Goal: Complete application form

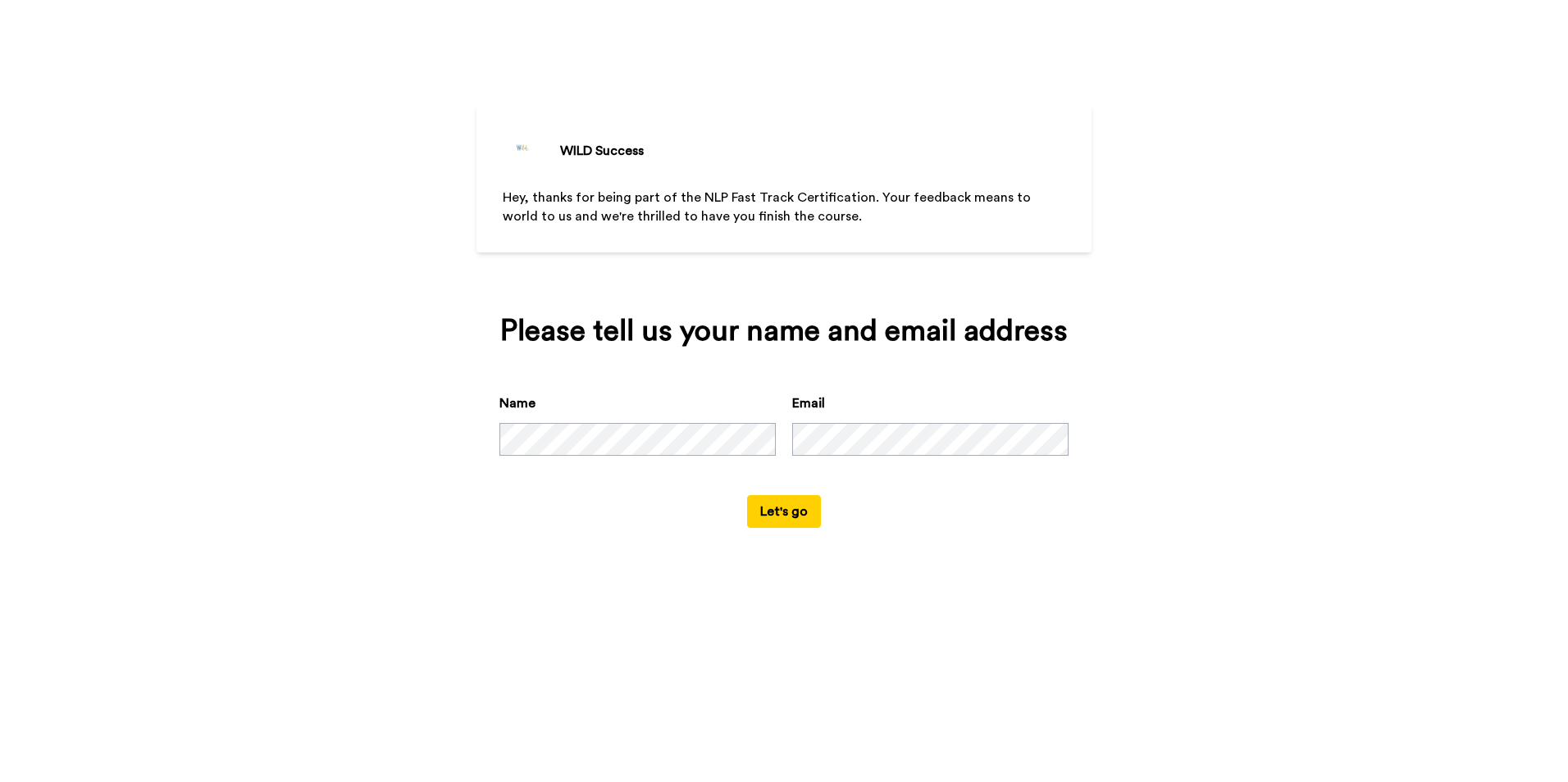
click at [783, 508] on button "Let's go" at bounding box center [784, 511] width 74 height 33
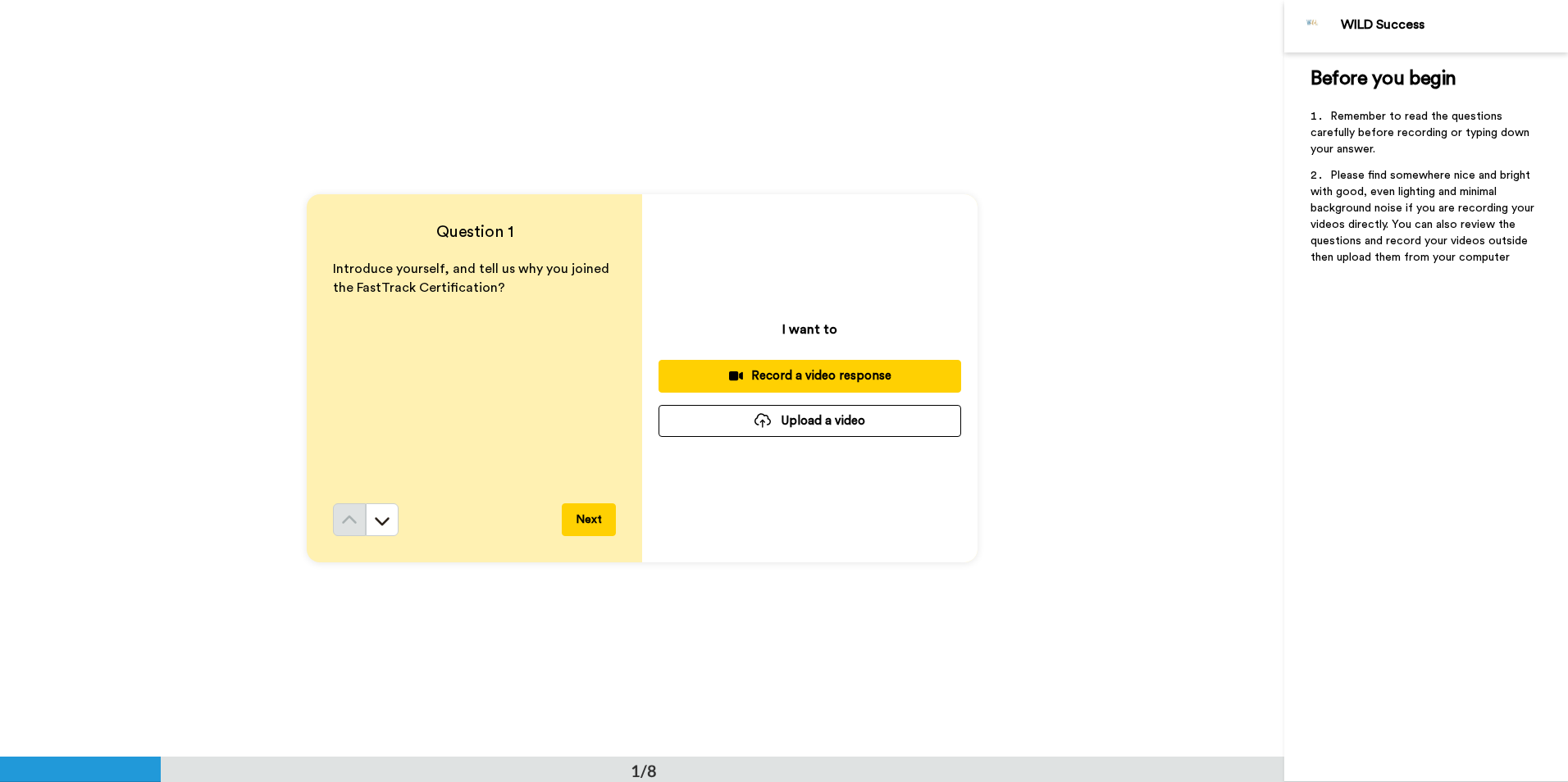
click at [813, 375] on div "Record a video response" at bounding box center [809, 376] width 277 height 17
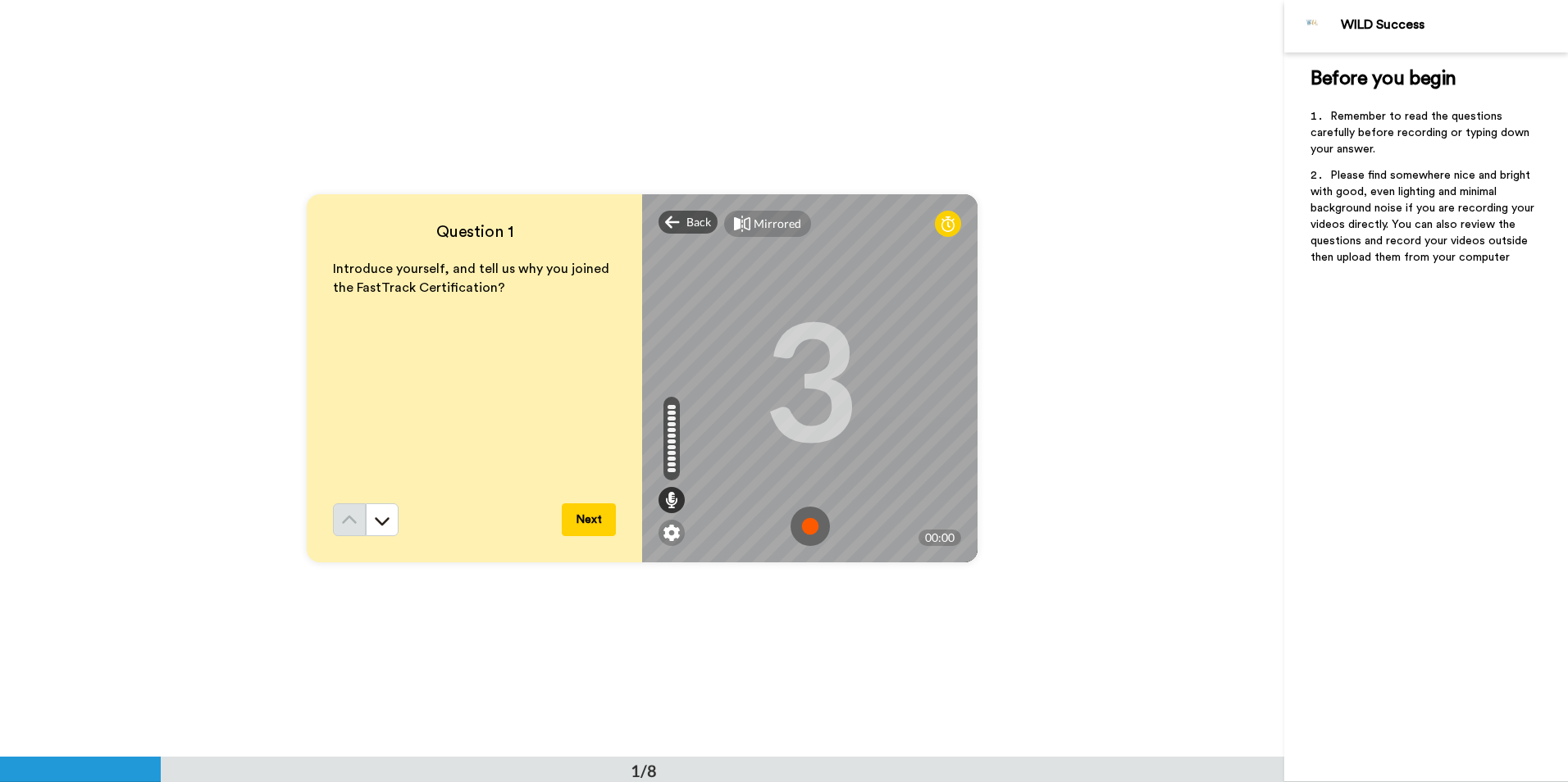
click at [807, 524] on img at bounding box center [810, 526] width 39 height 39
click at [798, 519] on img at bounding box center [810, 526] width 39 height 39
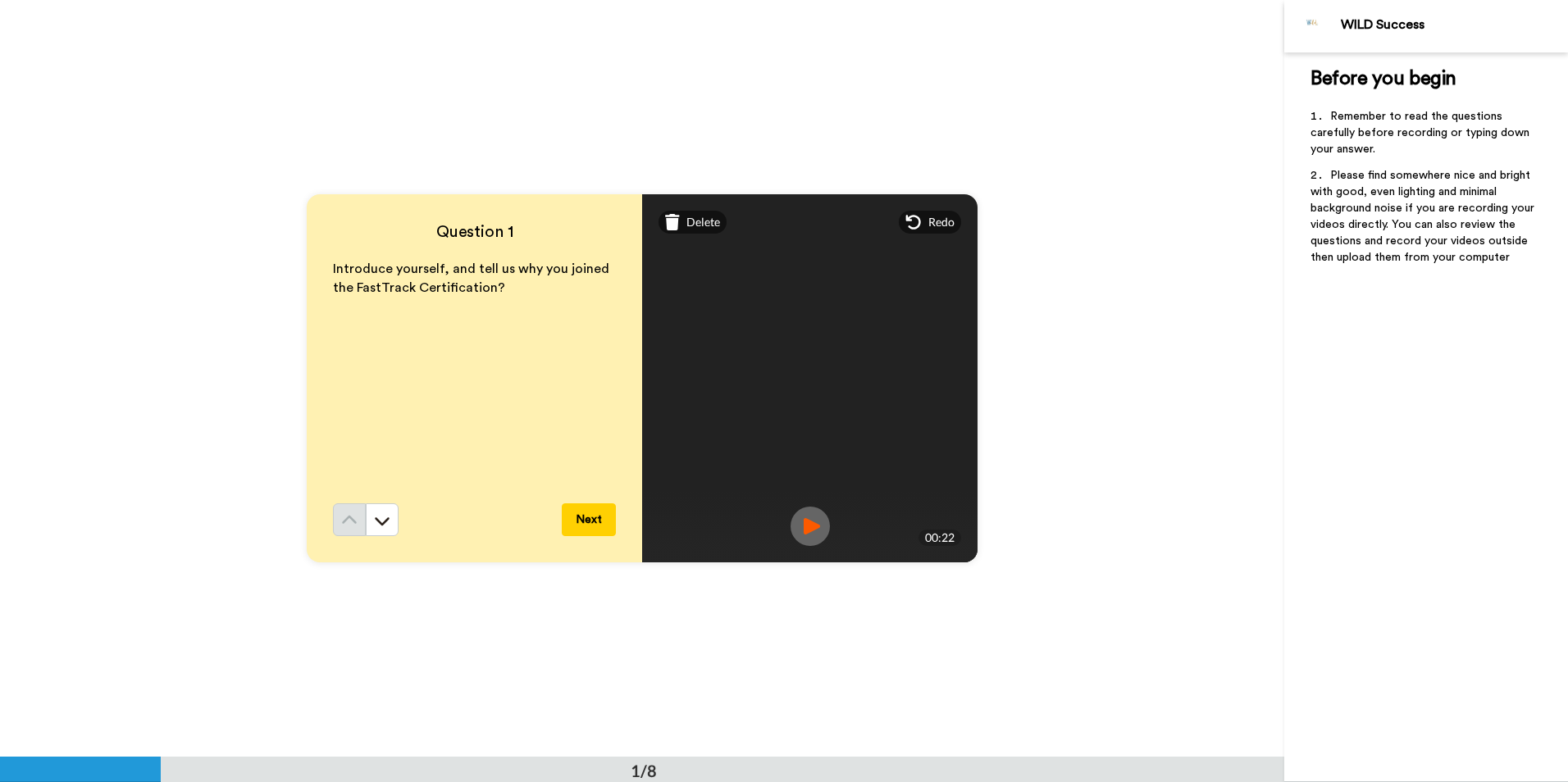
click at [813, 521] on img at bounding box center [810, 526] width 39 height 39
click at [585, 522] on button "Next" at bounding box center [589, 519] width 54 height 33
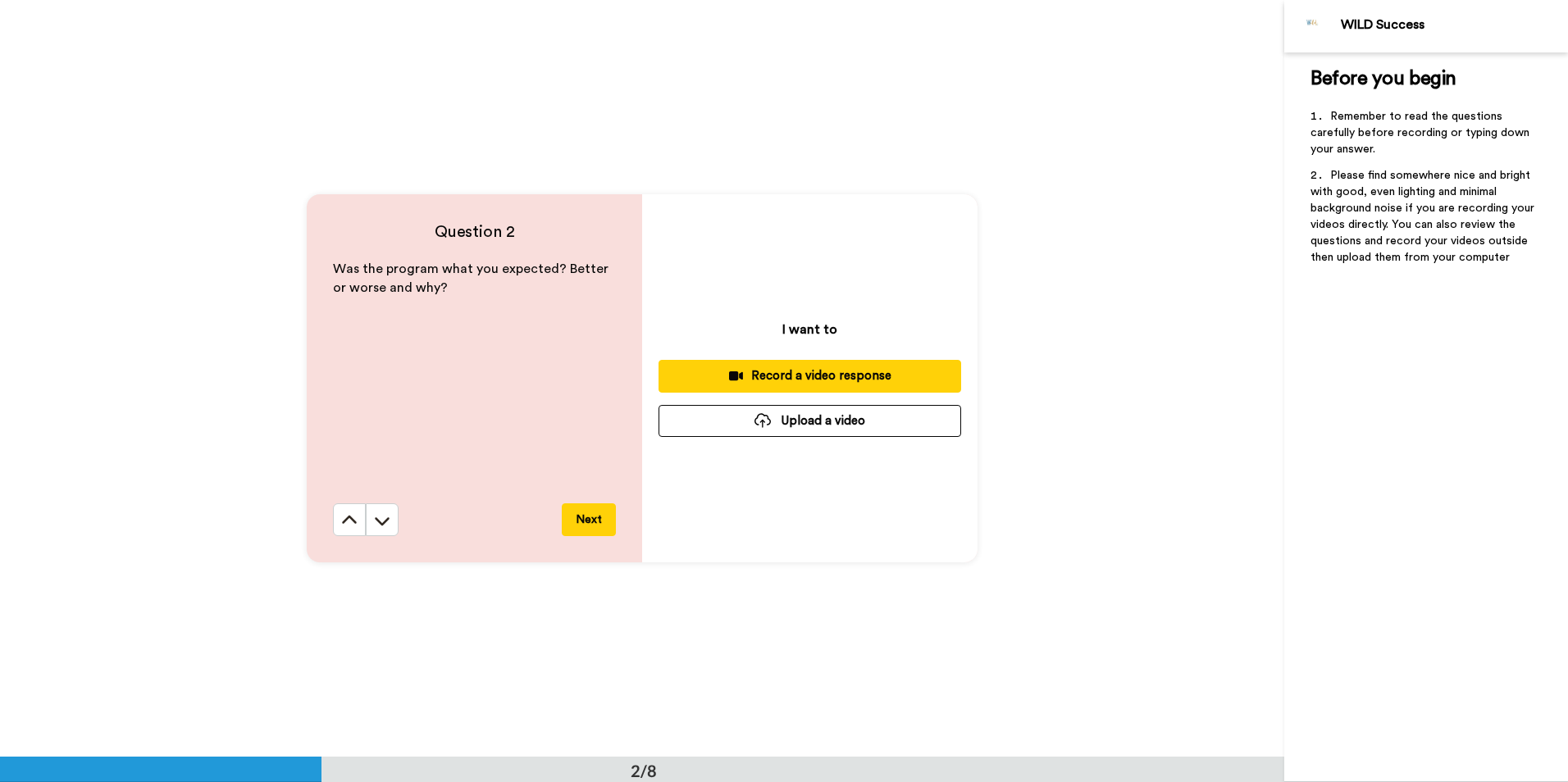
scroll to position [758, 0]
click at [823, 381] on div "Record a video response" at bounding box center [809, 375] width 277 height 17
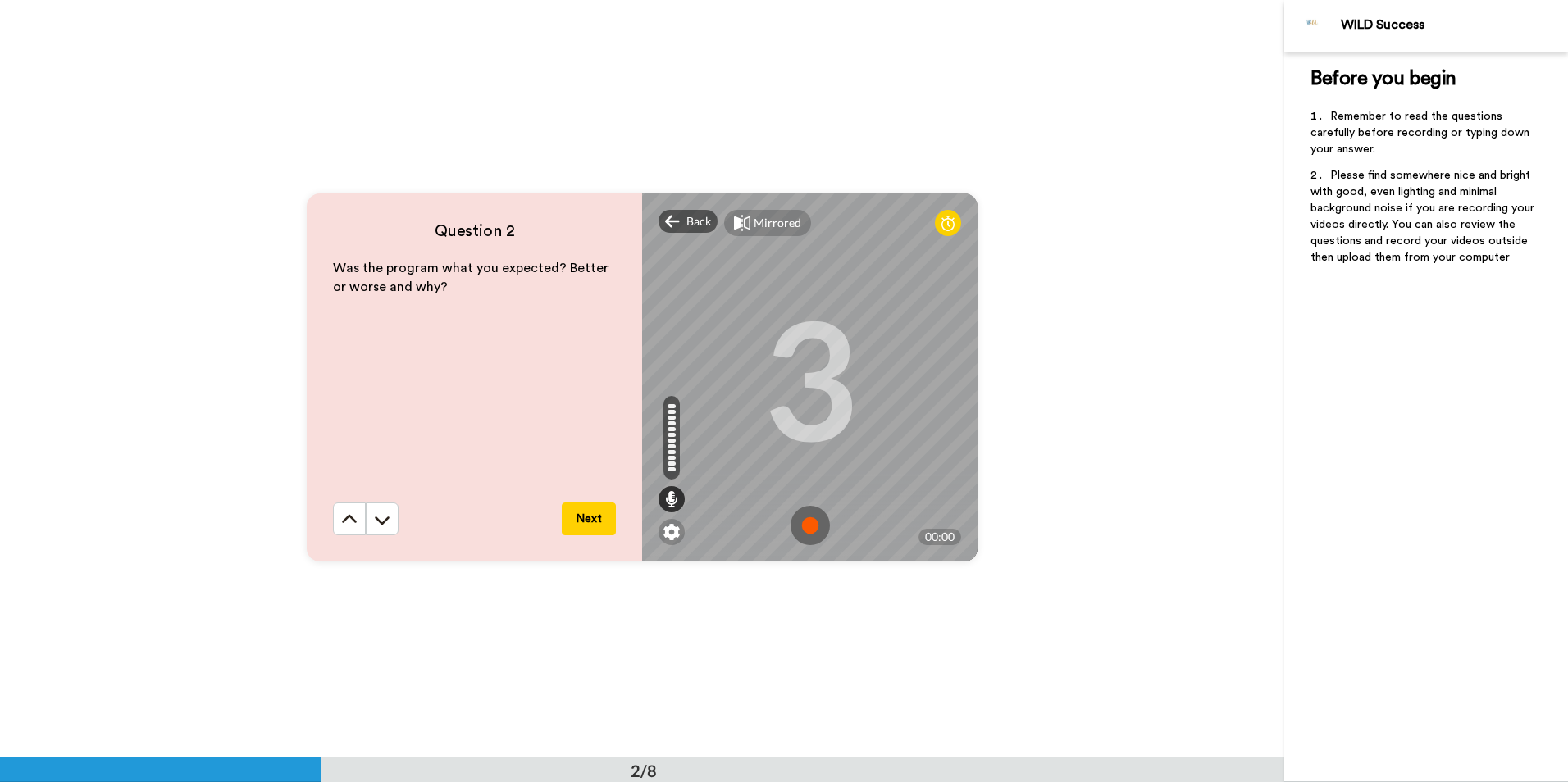
click at [807, 526] on img at bounding box center [810, 526] width 39 height 39
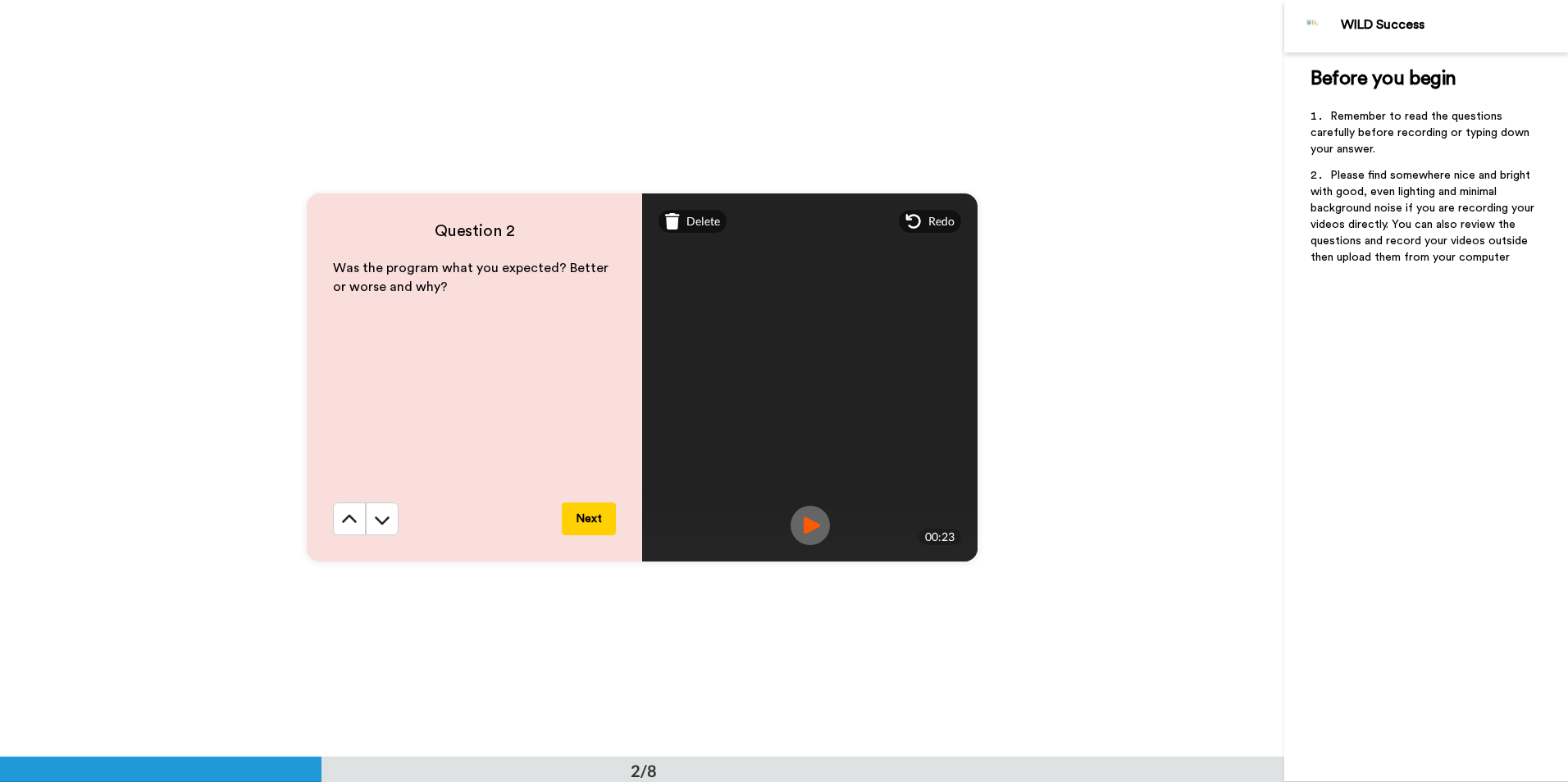
click at [807, 526] on img at bounding box center [810, 526] width 39 height 39
click at [597, 519] on button "Next" at bounding box center [589, 519] width 54 height 33
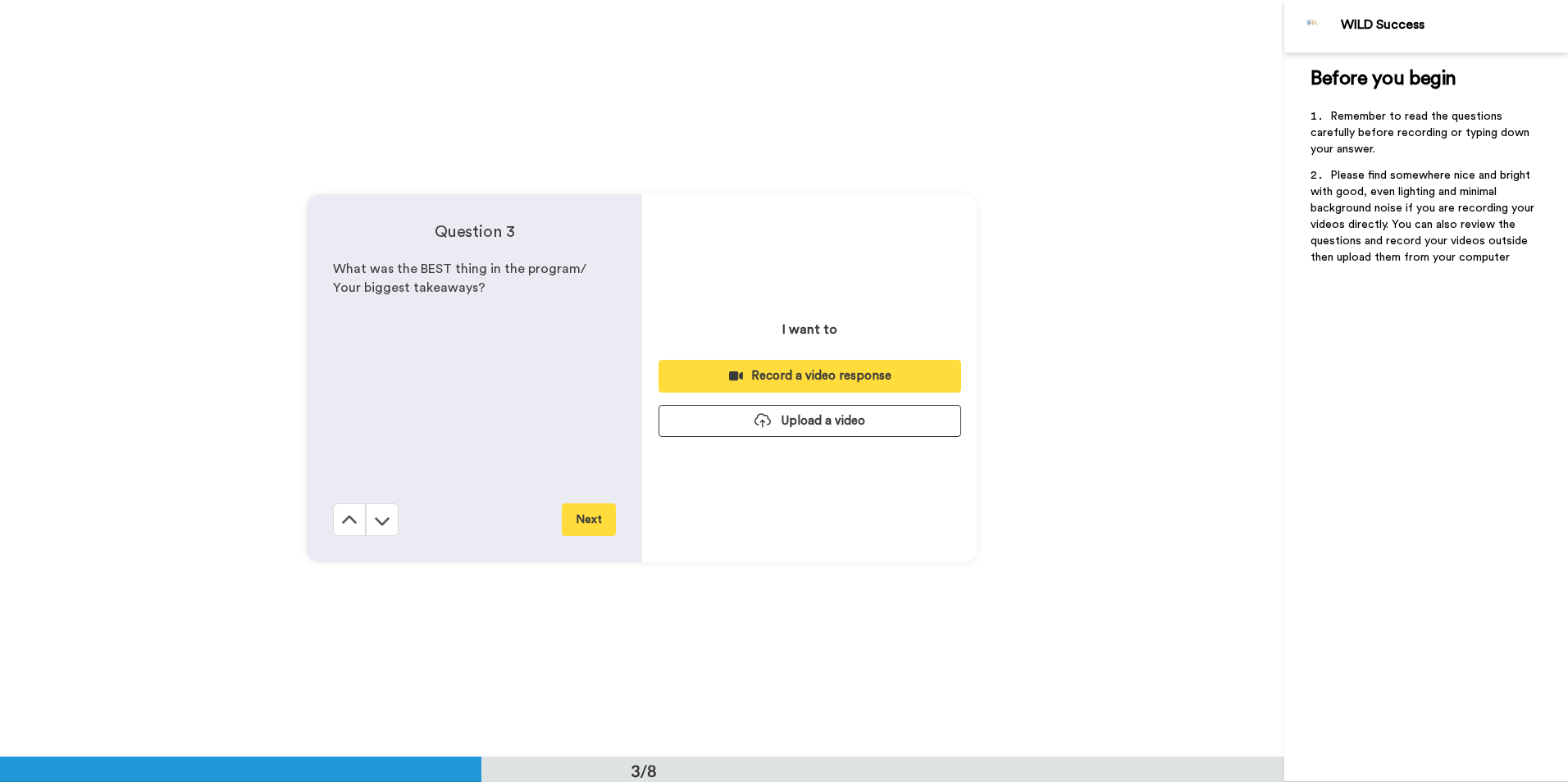
scroll to position [1514, 0]
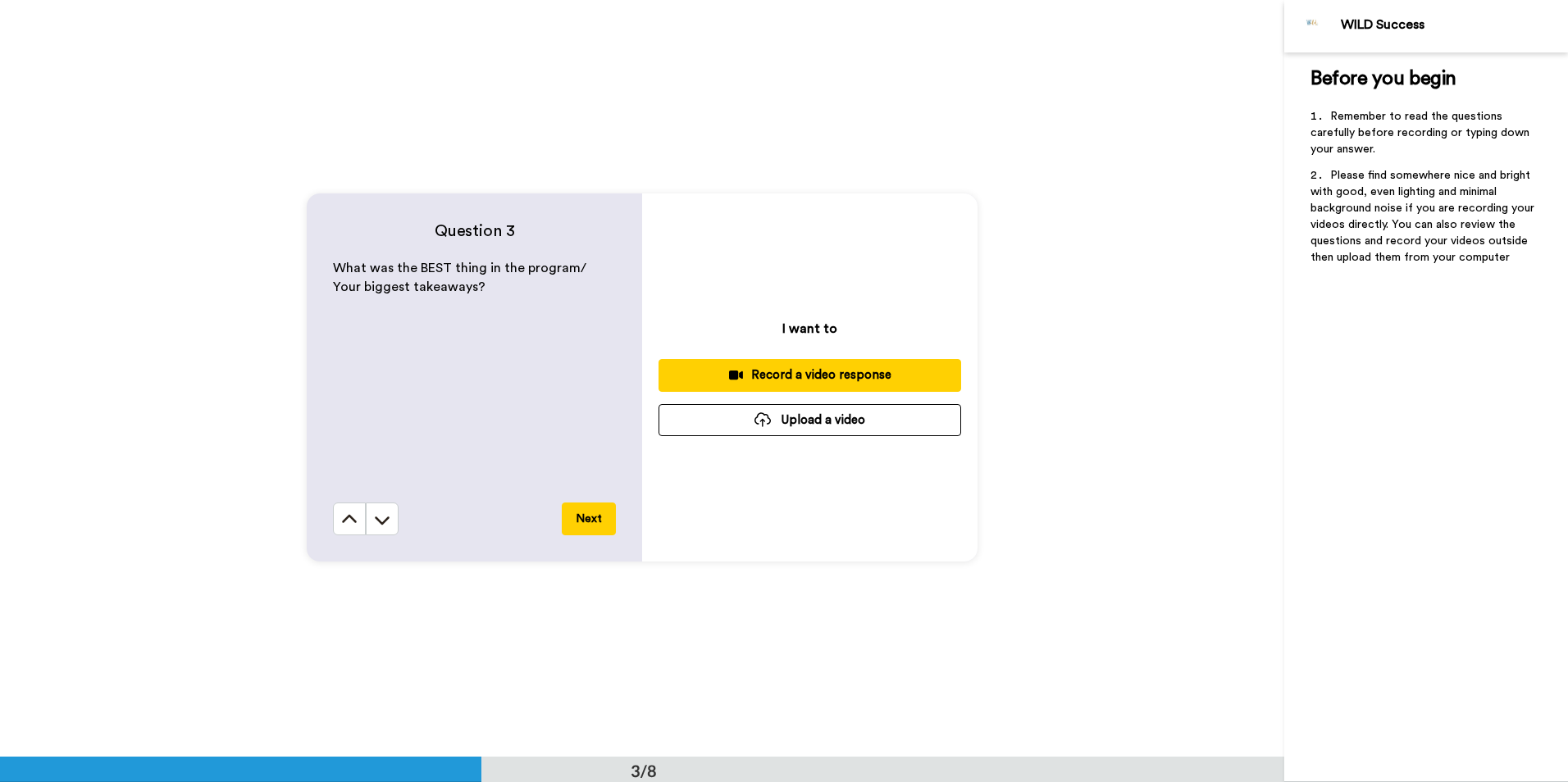
click at [768, 373] on div "Record a video response" at bounding box center [809, 375] width 277 height 17
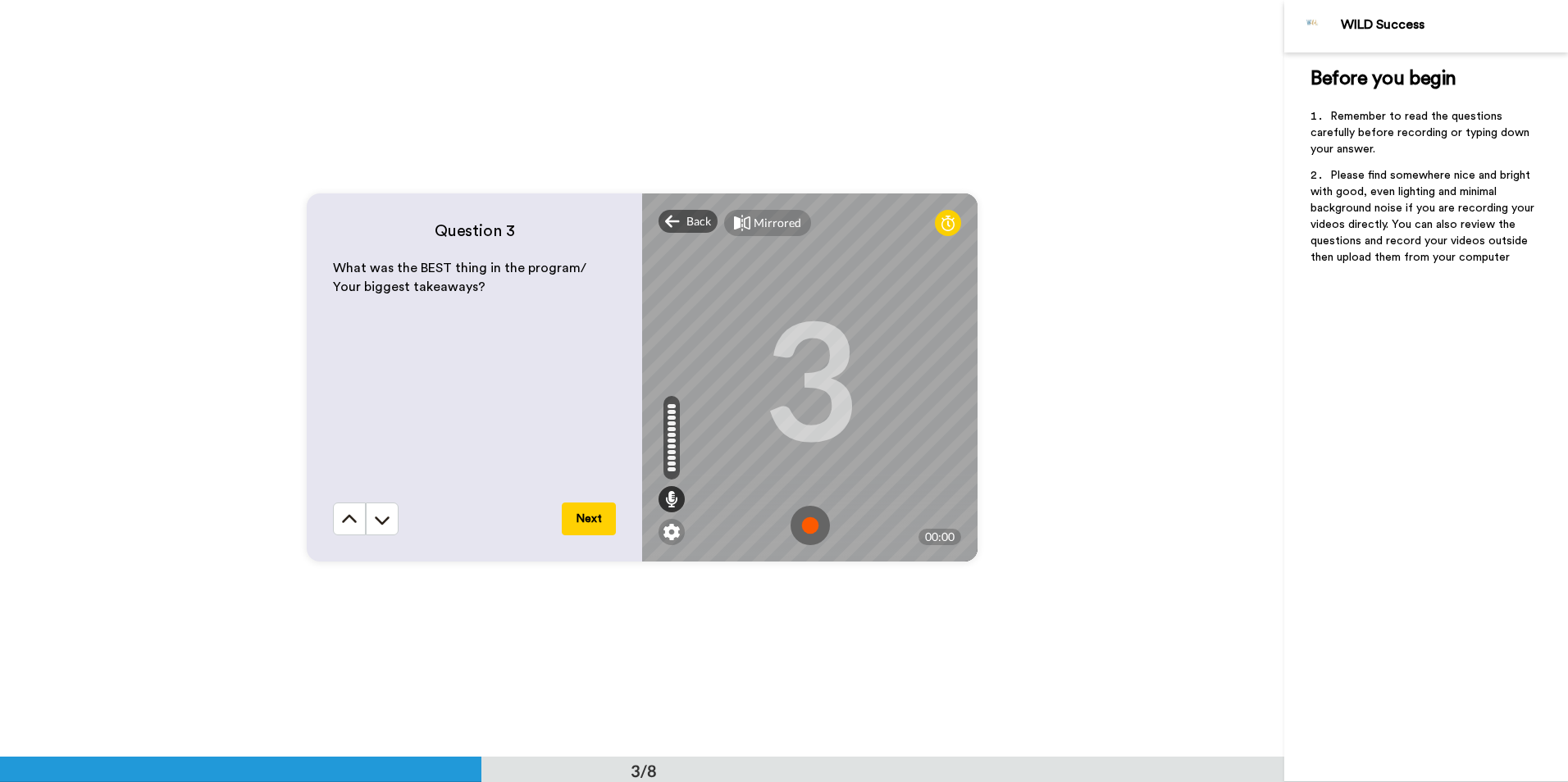
click at [807, 532] on img at bounding box center [810, 526] width 39 height 39
click at [801, 523] on img at bounding box center [810, 526] width 39 height 39
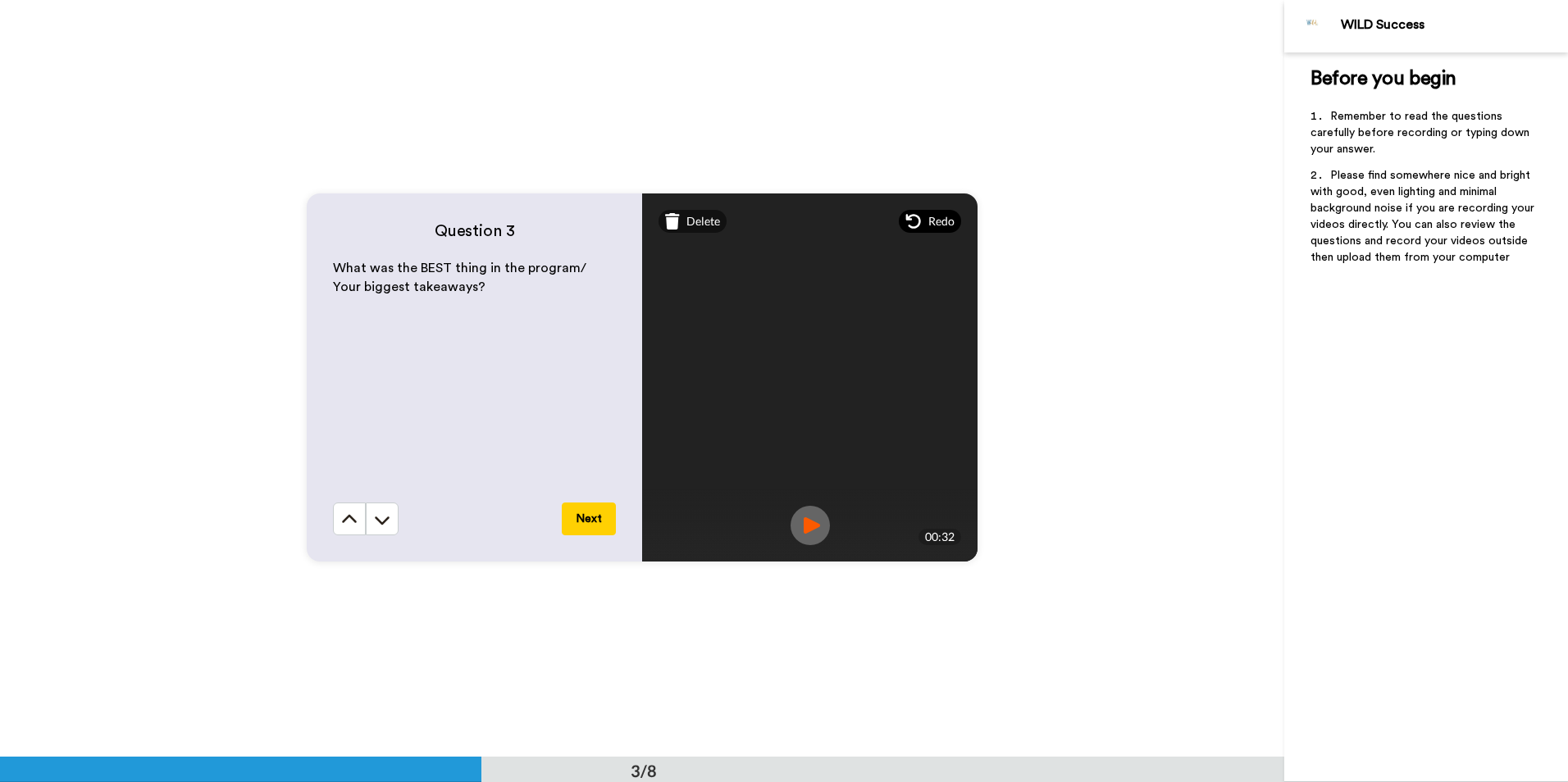
click at [931, 221] on span "Redo" at bounding box center [942, 220] width 26 height 16
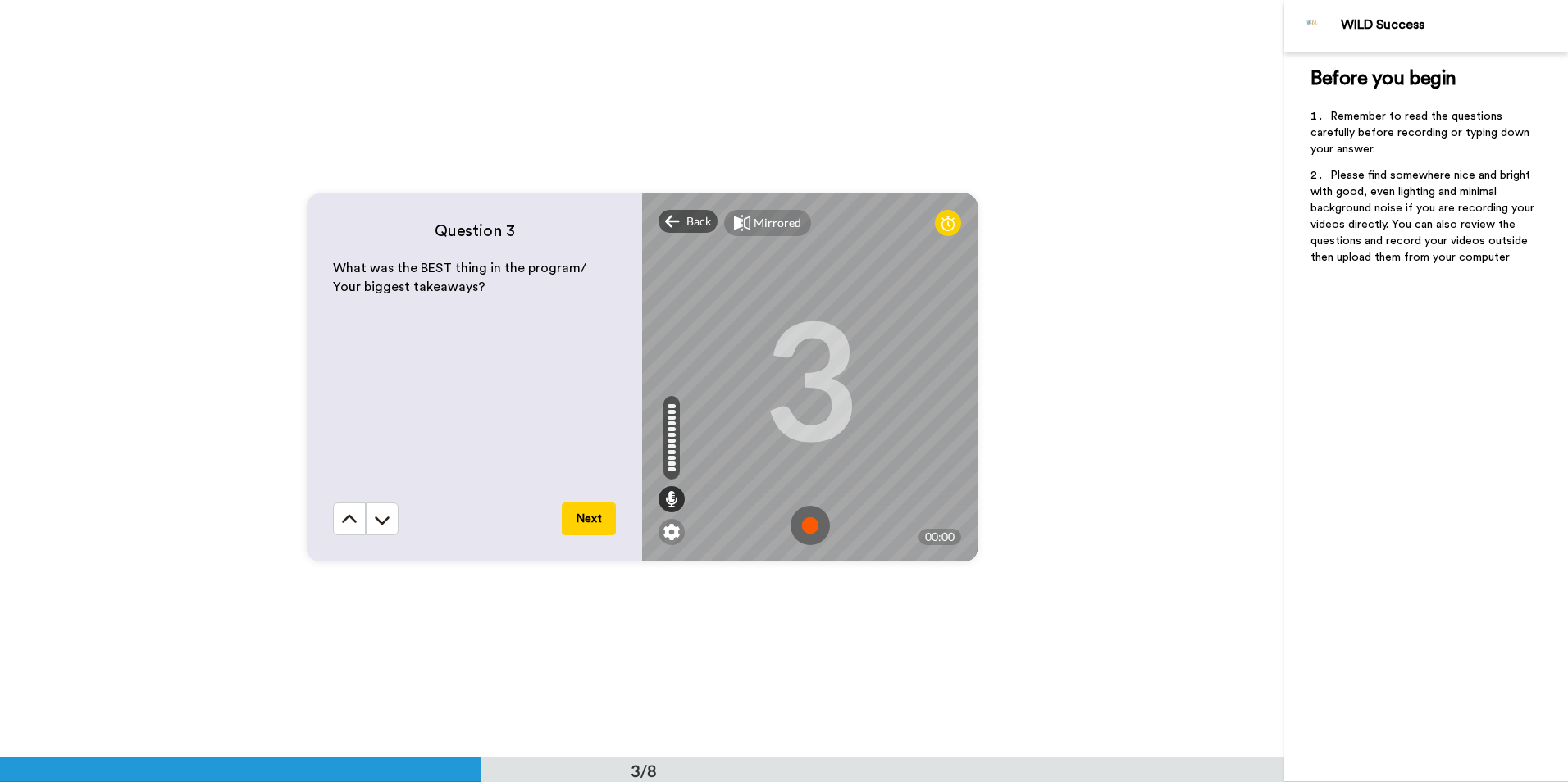
click at [800, 532] on img at bounding box center [810, 526] width 39 height 39
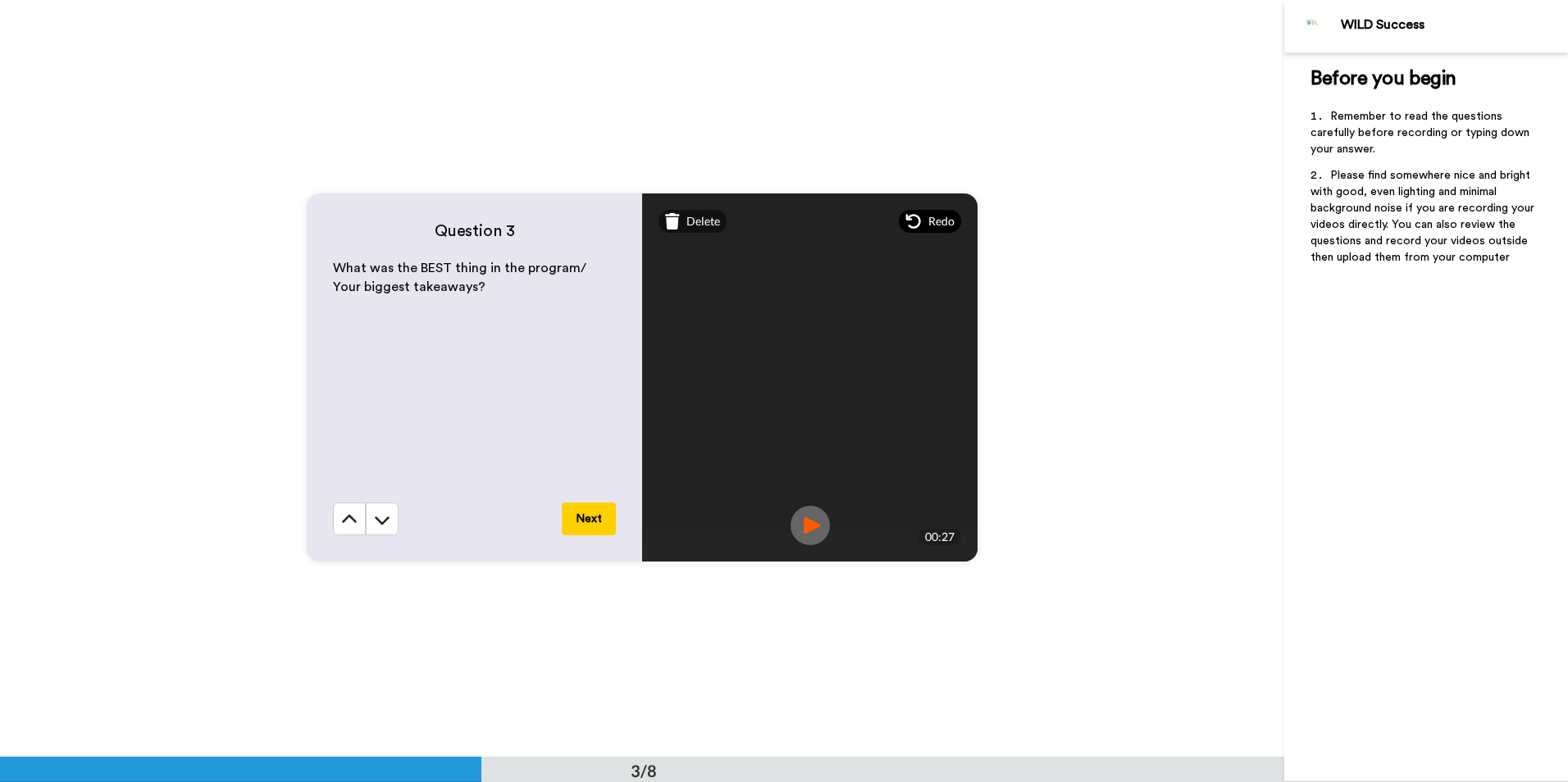
click at [936, 222] on span "Redo" at bounding box center [942, 220] width 26 height 16
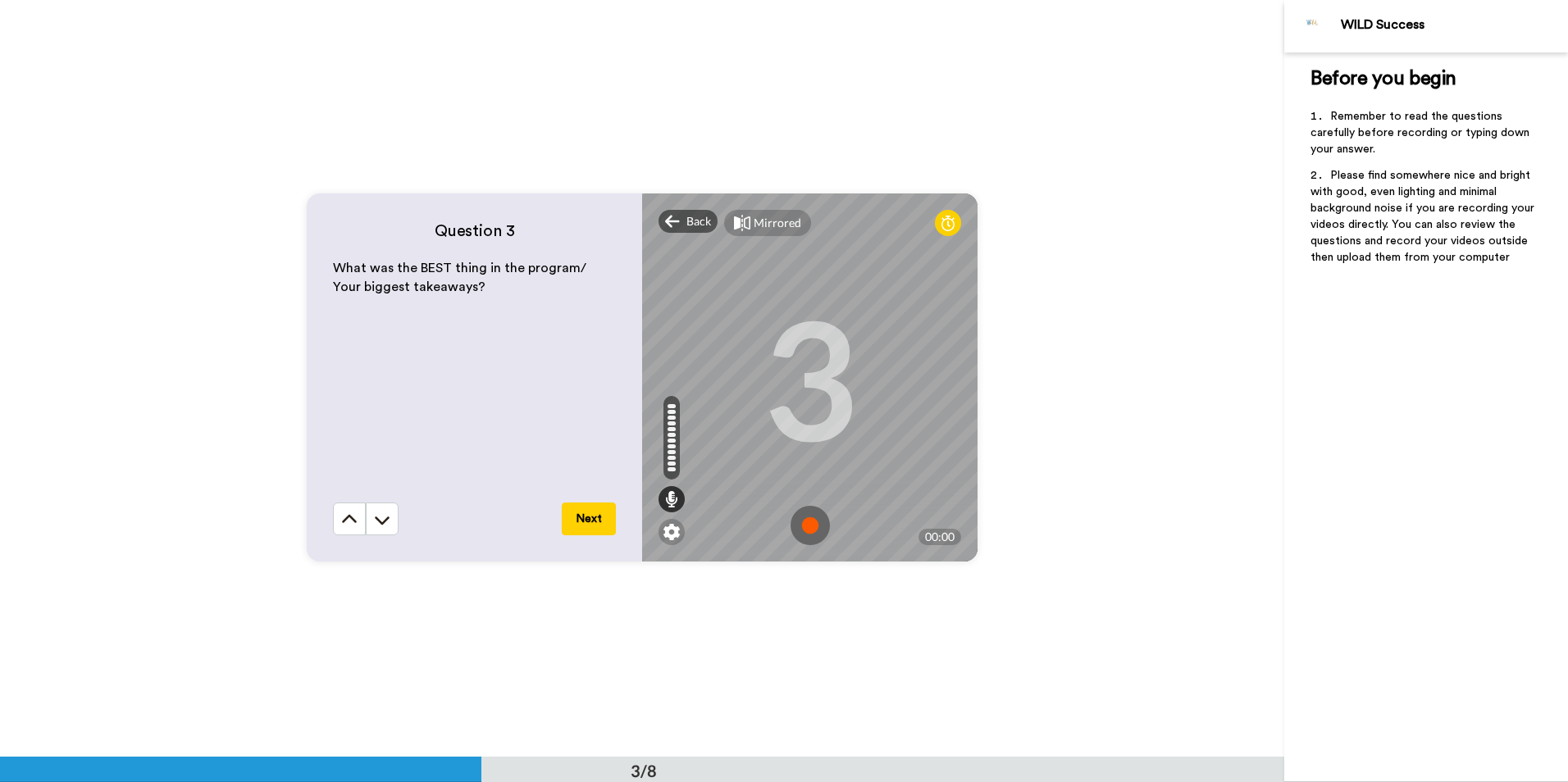
click at [813, 525] on img at bounding box center [810, 526] width 39 height 39
click at [807, 526] on img at bounding box center [810, 526] width 39 height 39
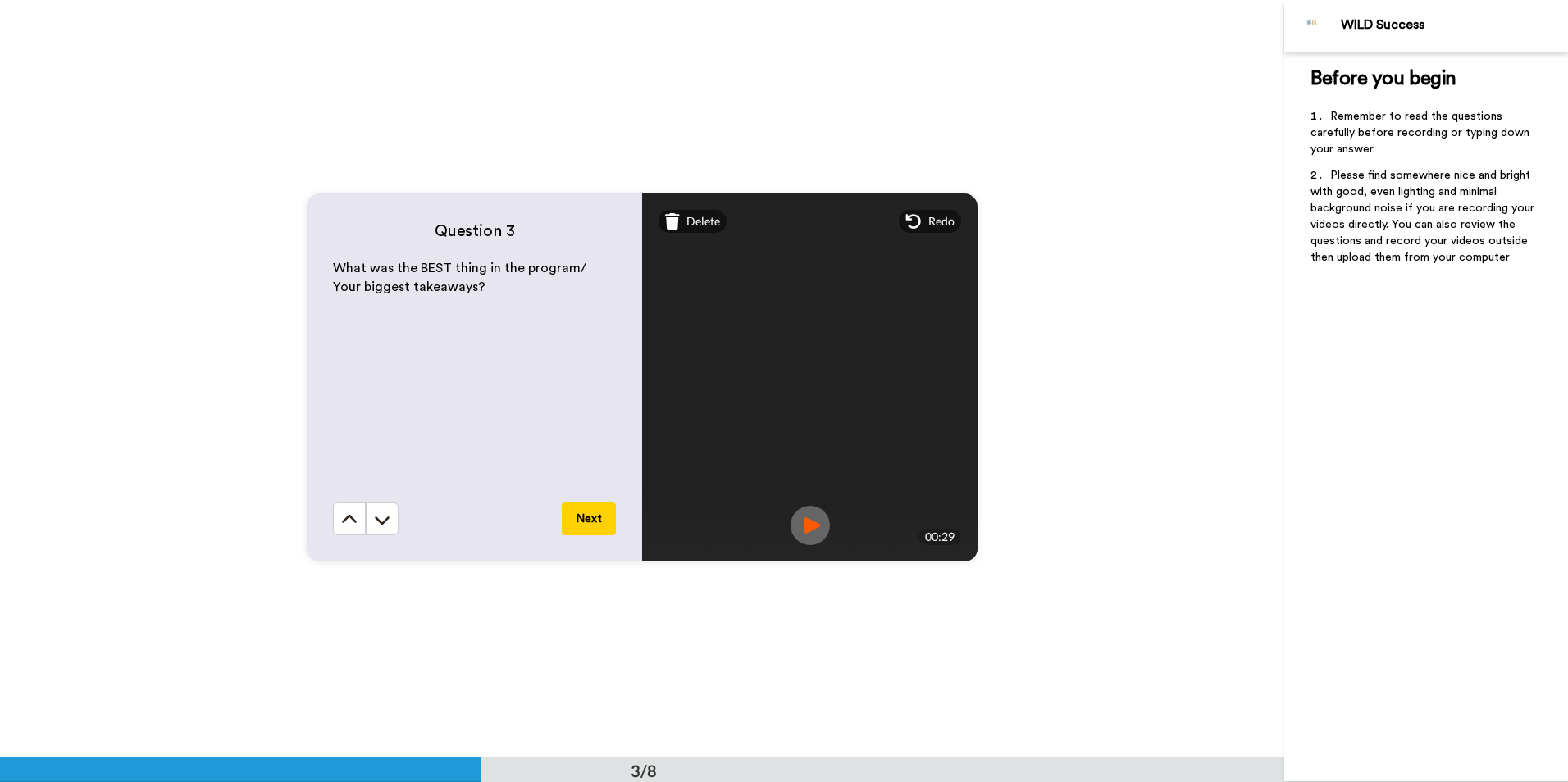
click at [600, 527] on button "Next" at bounding box center [589, 519] width 54 height 33
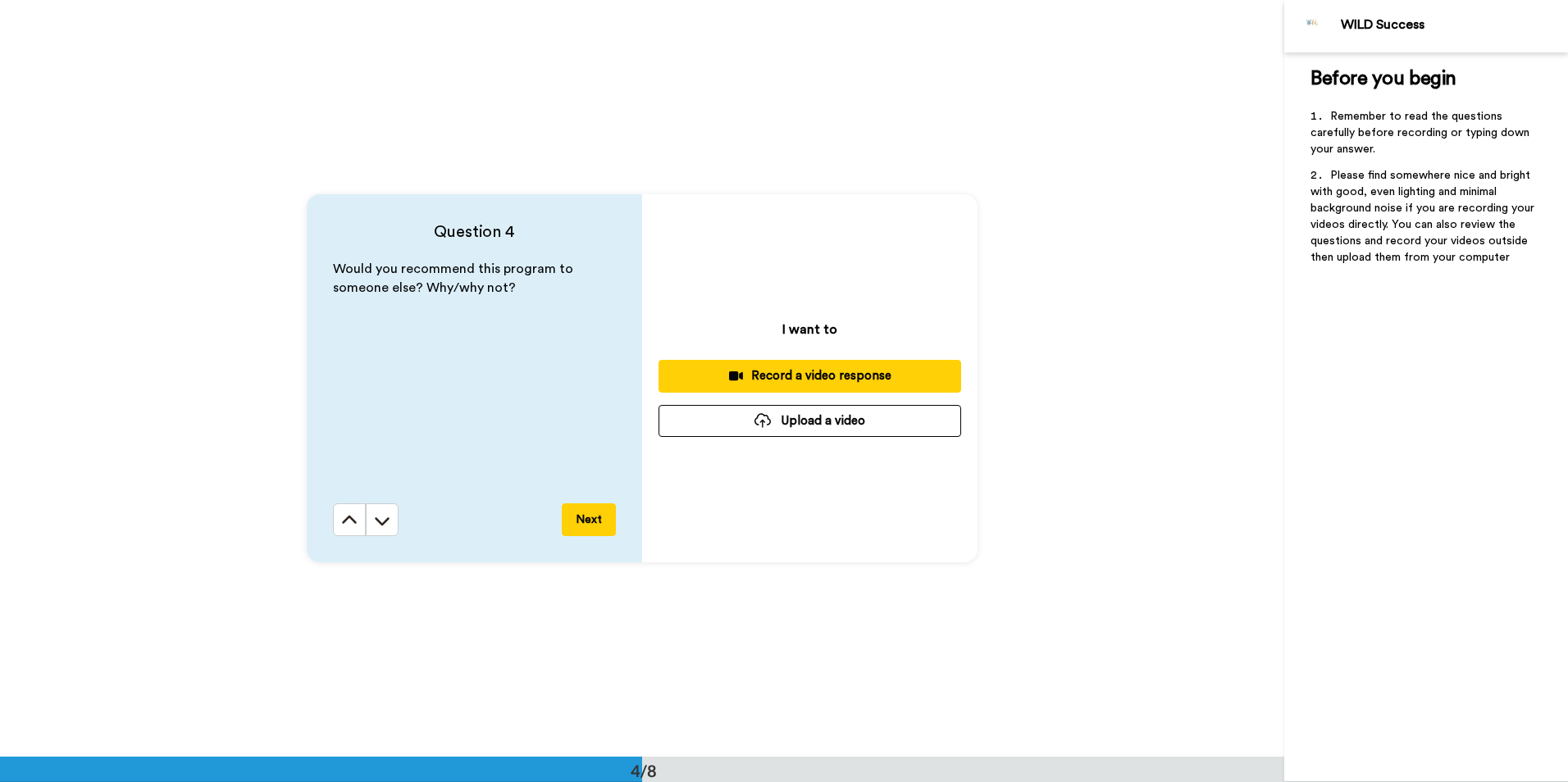
scroll to position [2271, 0]
click at [813, 373] on div "Record a video response" at bounding box center [809, 375] width 277 height 17
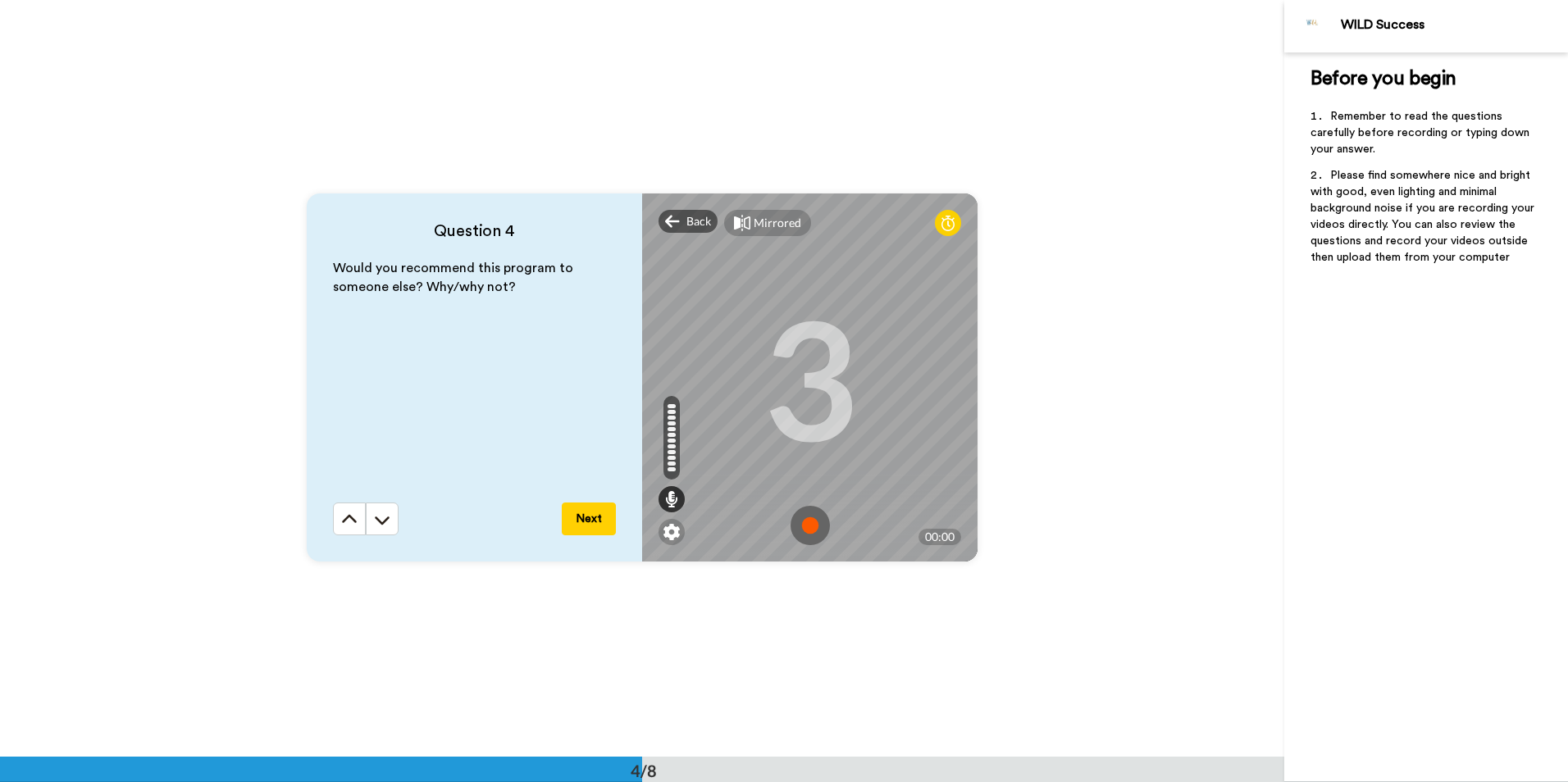
click at [810, 528] on img at bounding box center [810, 526] width 39 height 39
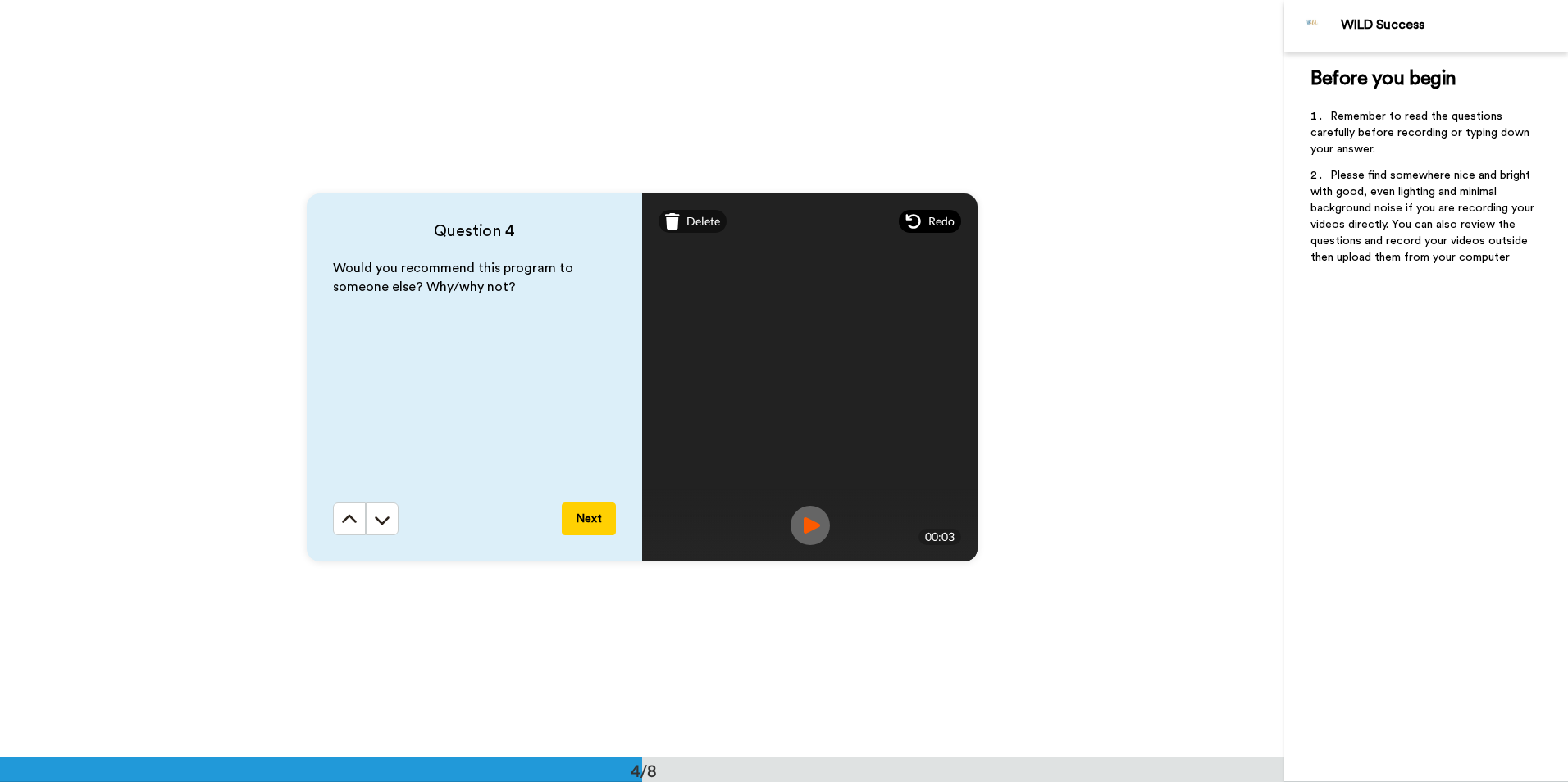
click at [934, 222] on span "Redo" at bounding box center [942, 220] width 26 height 16
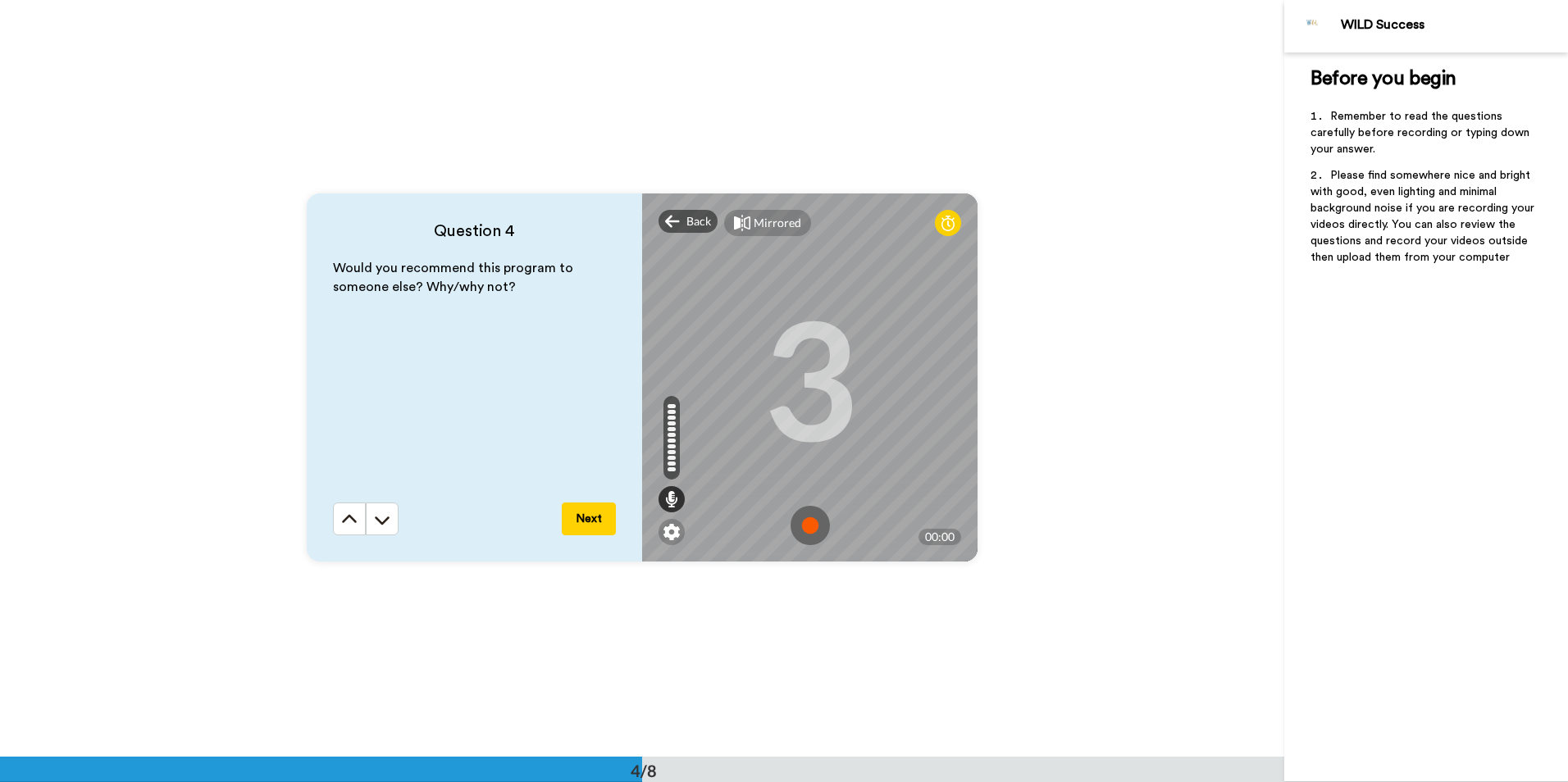
click at [805, 524] on img at bounding box center [810, 526] width 39 height 39
click at [800, 526] on img at bounding box center [810, 526] width 39 height 39
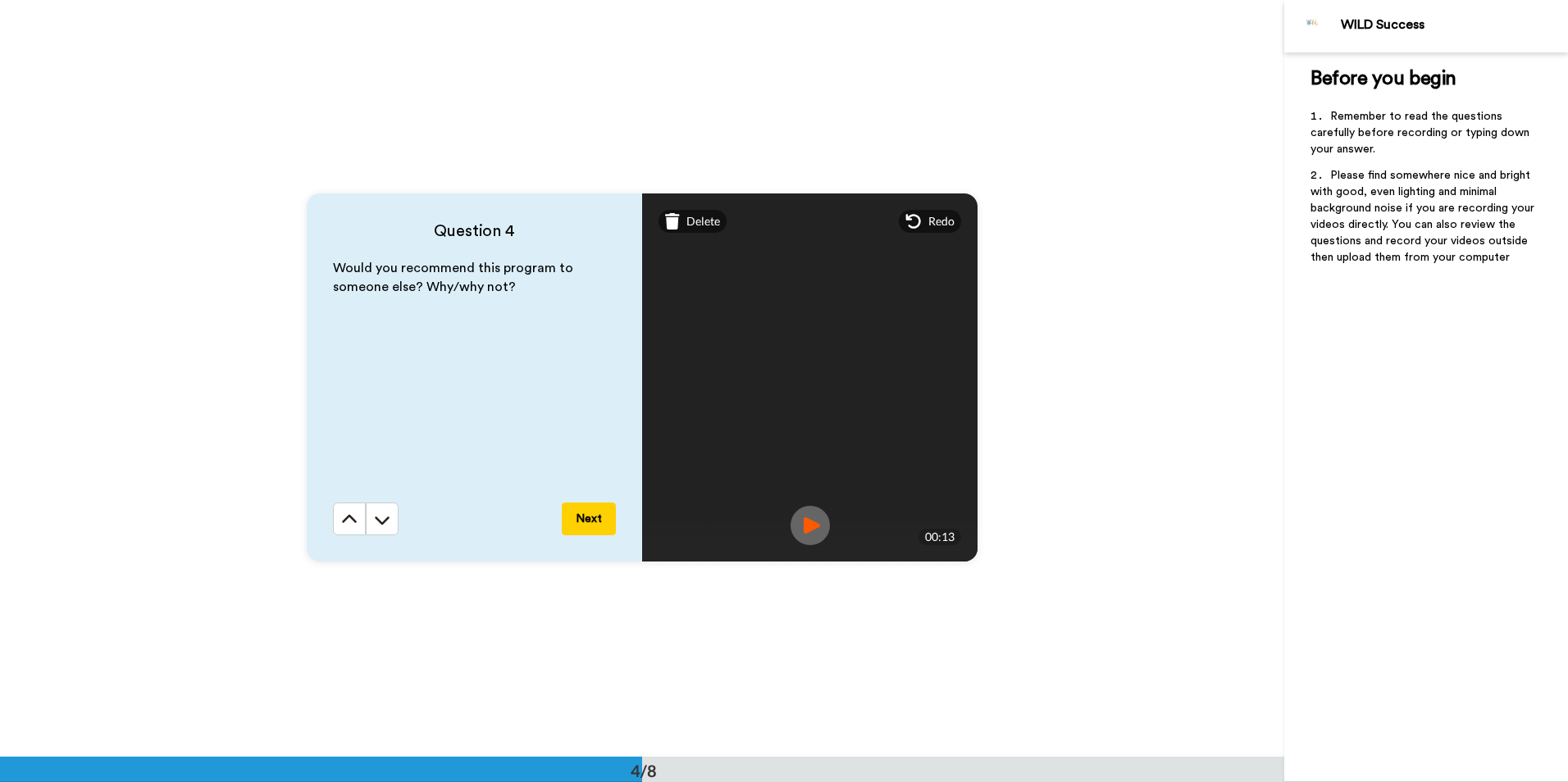
click at [576, 526] on button "Next" at bounding box center [589, 519] width 54 height 33
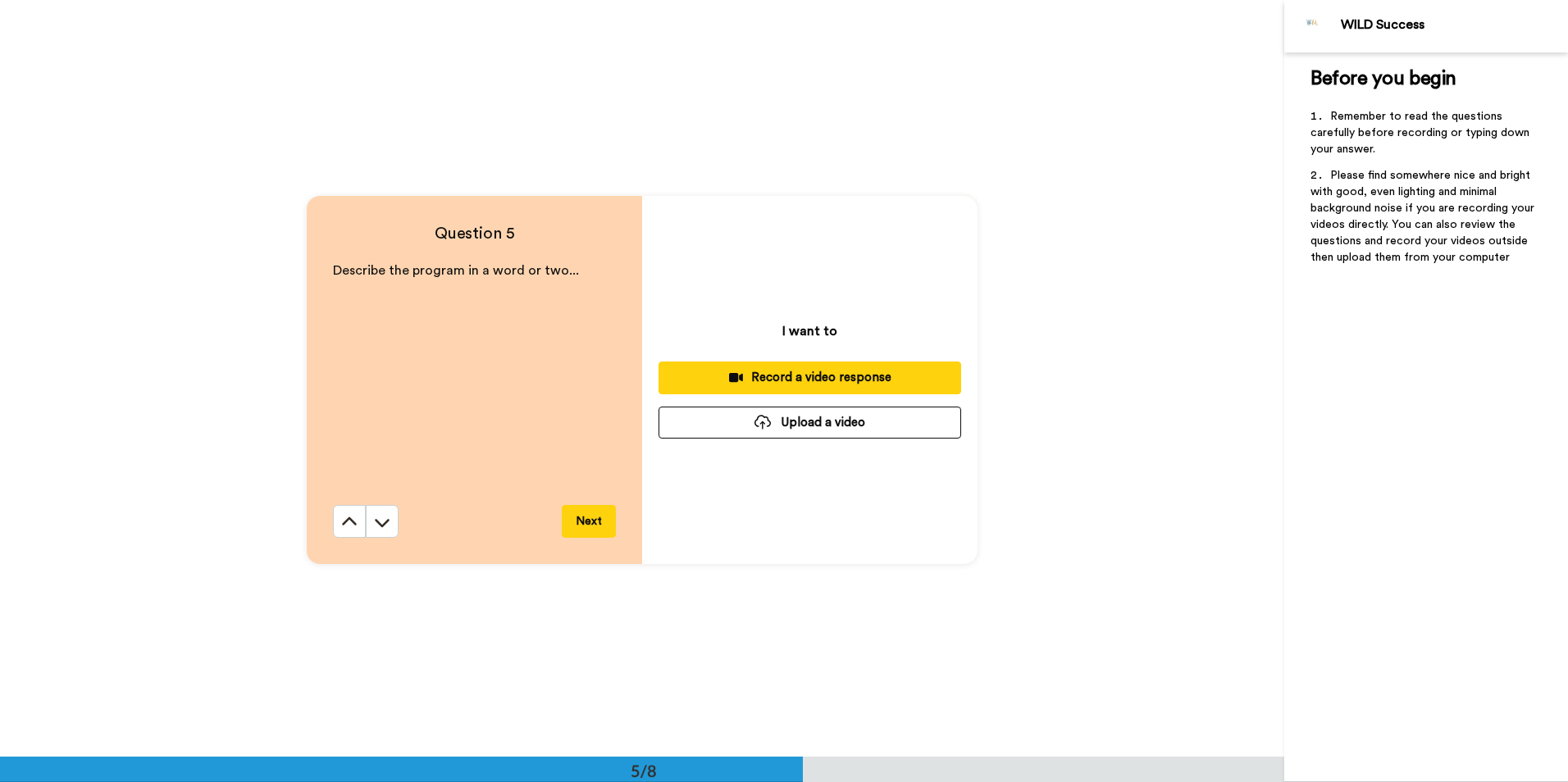
scroll to position [3028, 0]
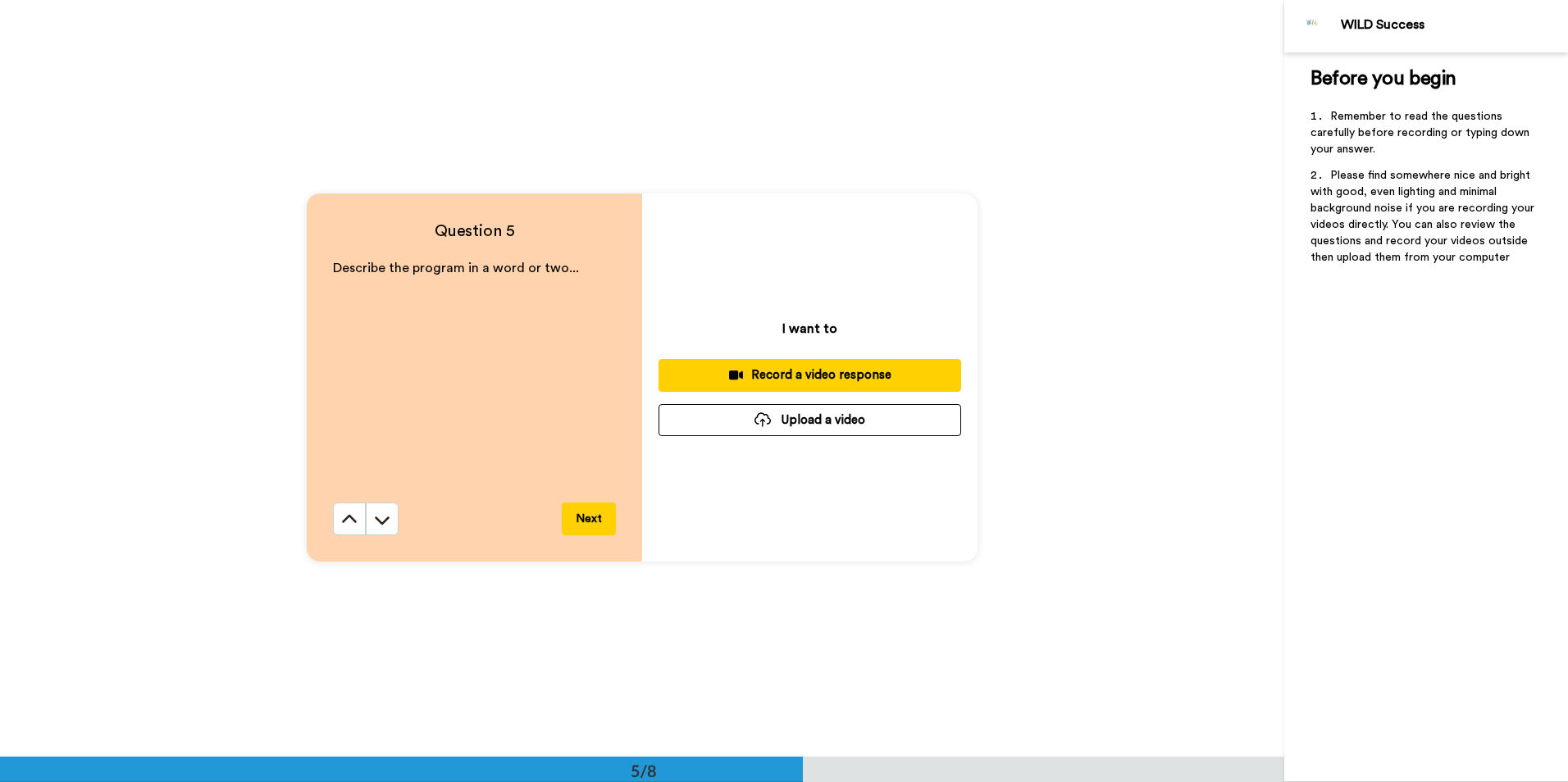
click at [846, 375] on div "Record a video response" at bounding box center [809, 375] width 277 height 17
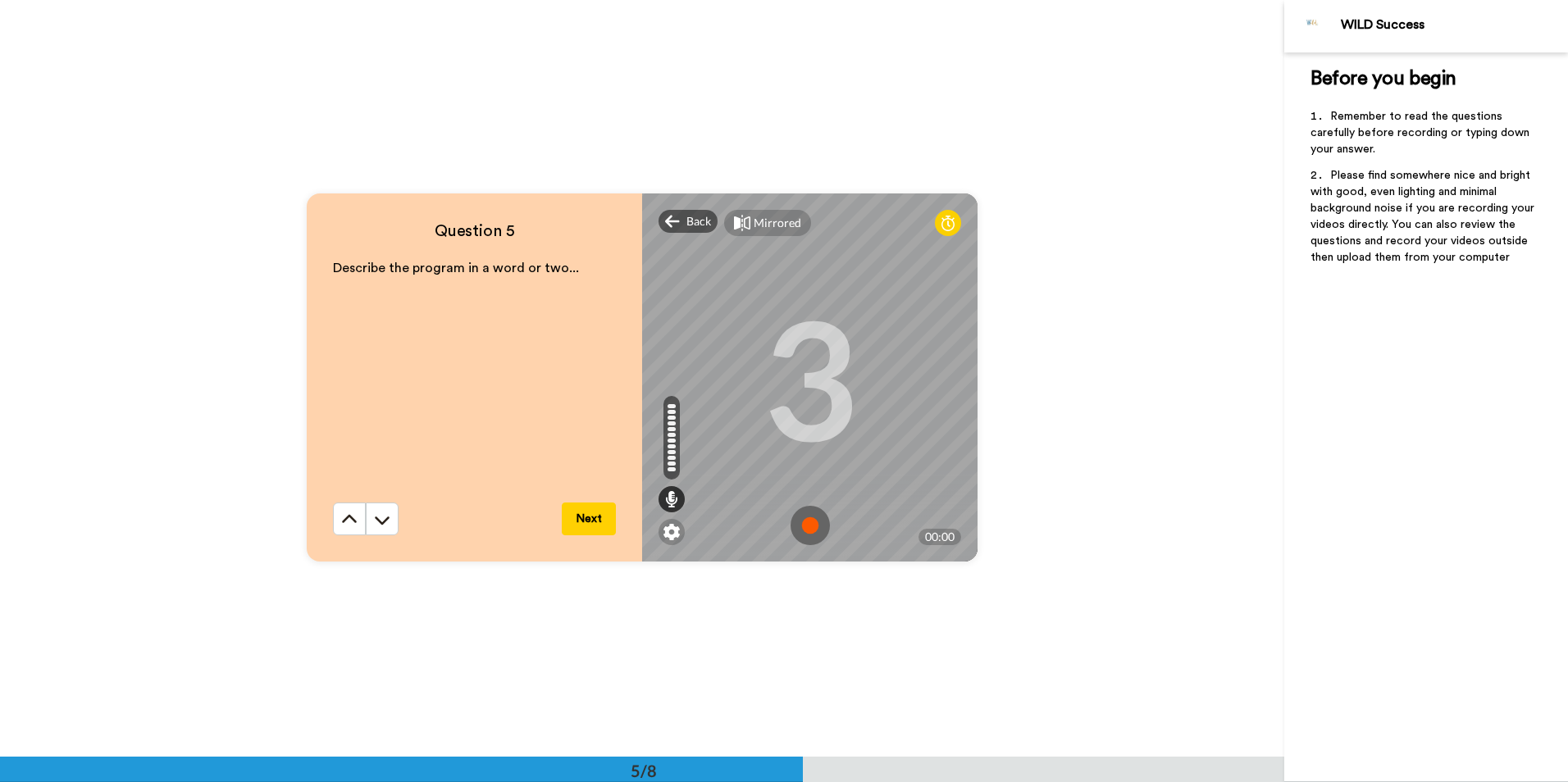
click at [813, 524] on img at bounding box center [810, 526] width 39 height 39
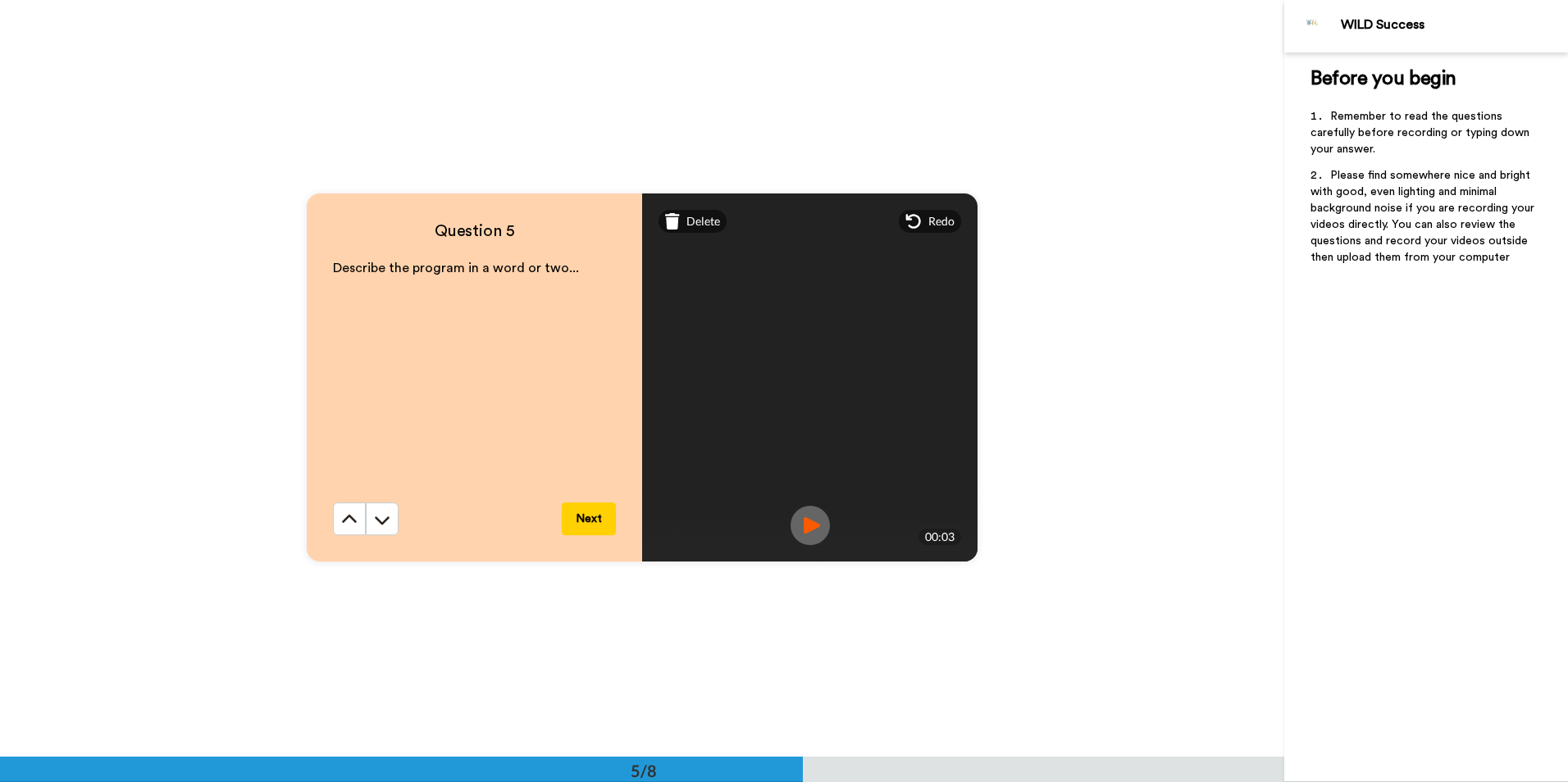
click at [591, 524] on button "Next" at bounding box center [589, 519] width 54 height 33
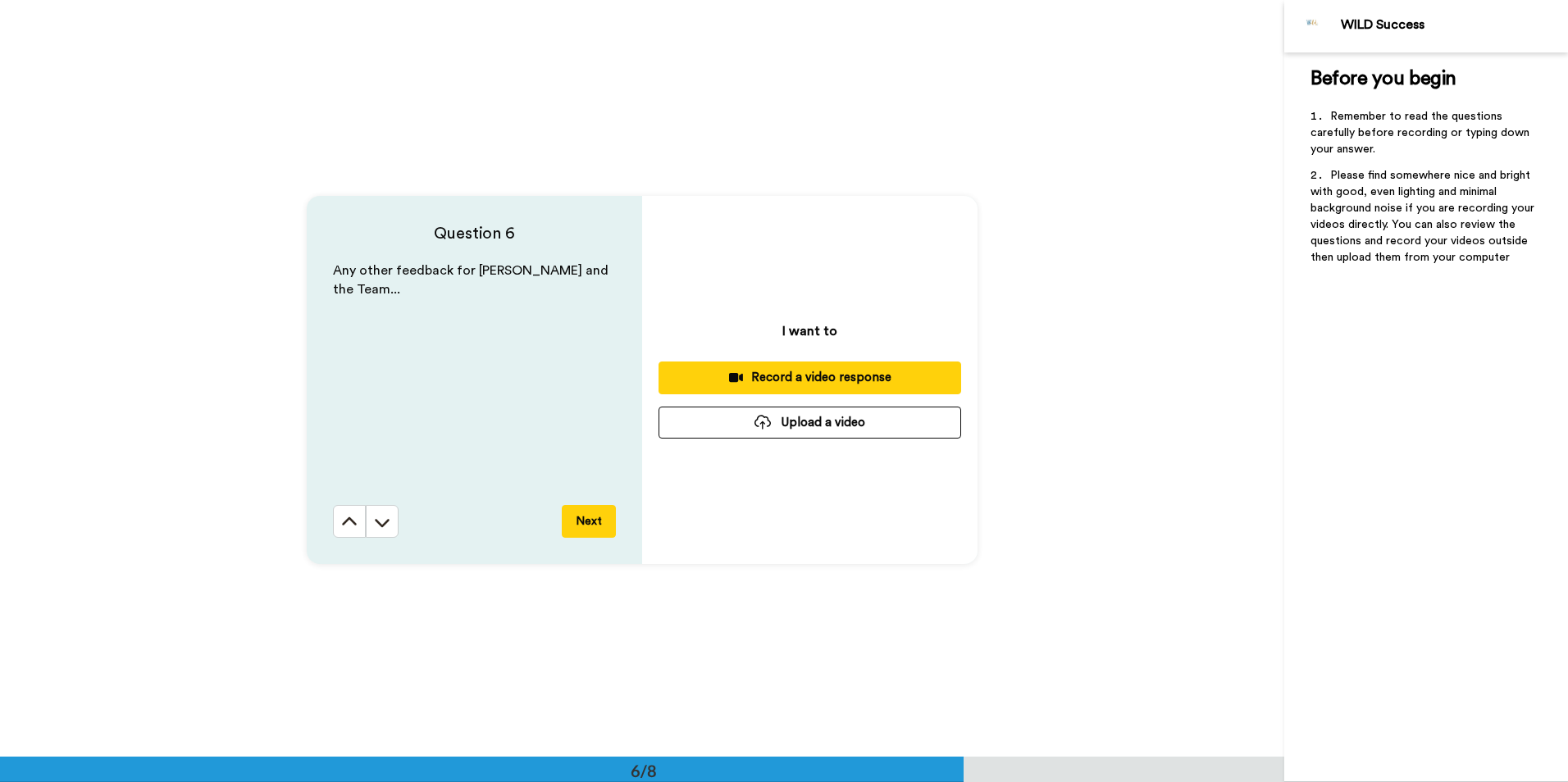
scroll to position [3785, 0]
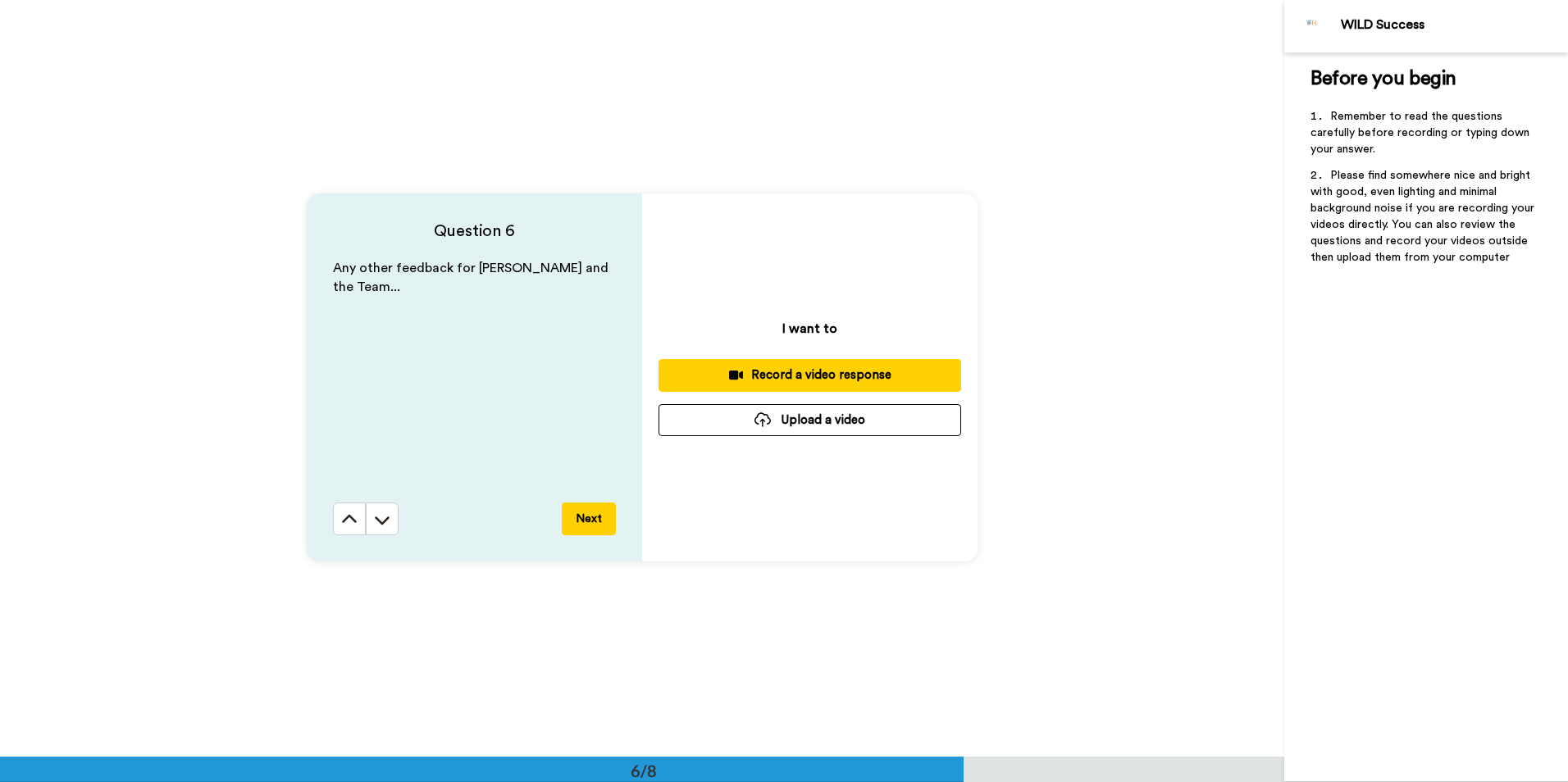
click at [807, 377] on div "Record a video response" at bounding box center [809, 375] width 277 height 17
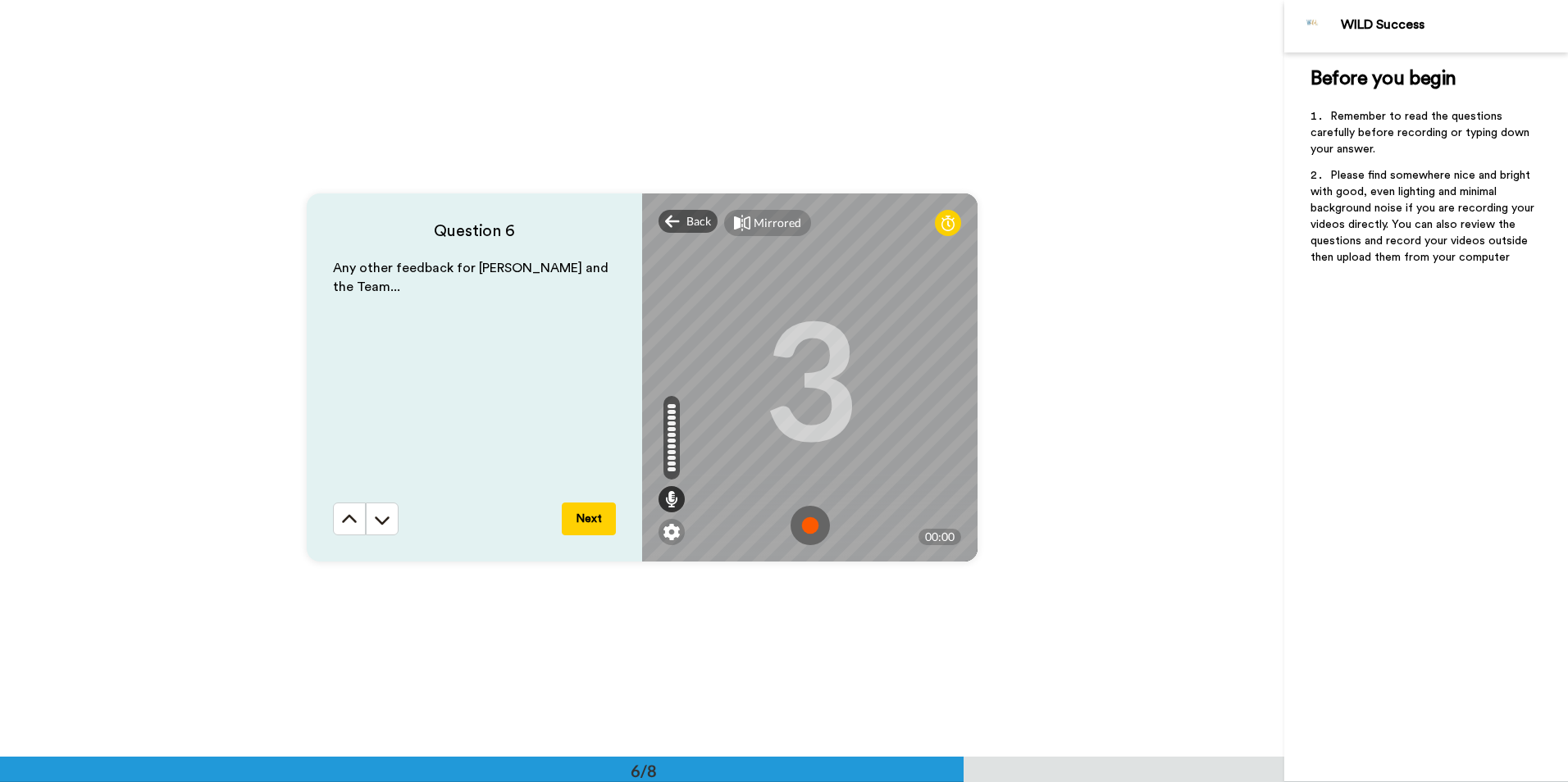
click at [808, 526] on img at bounding box center [810, 526] width 39 height 39
click at [808, 518] on img at bounding box center [810, 526] width 39 height 39
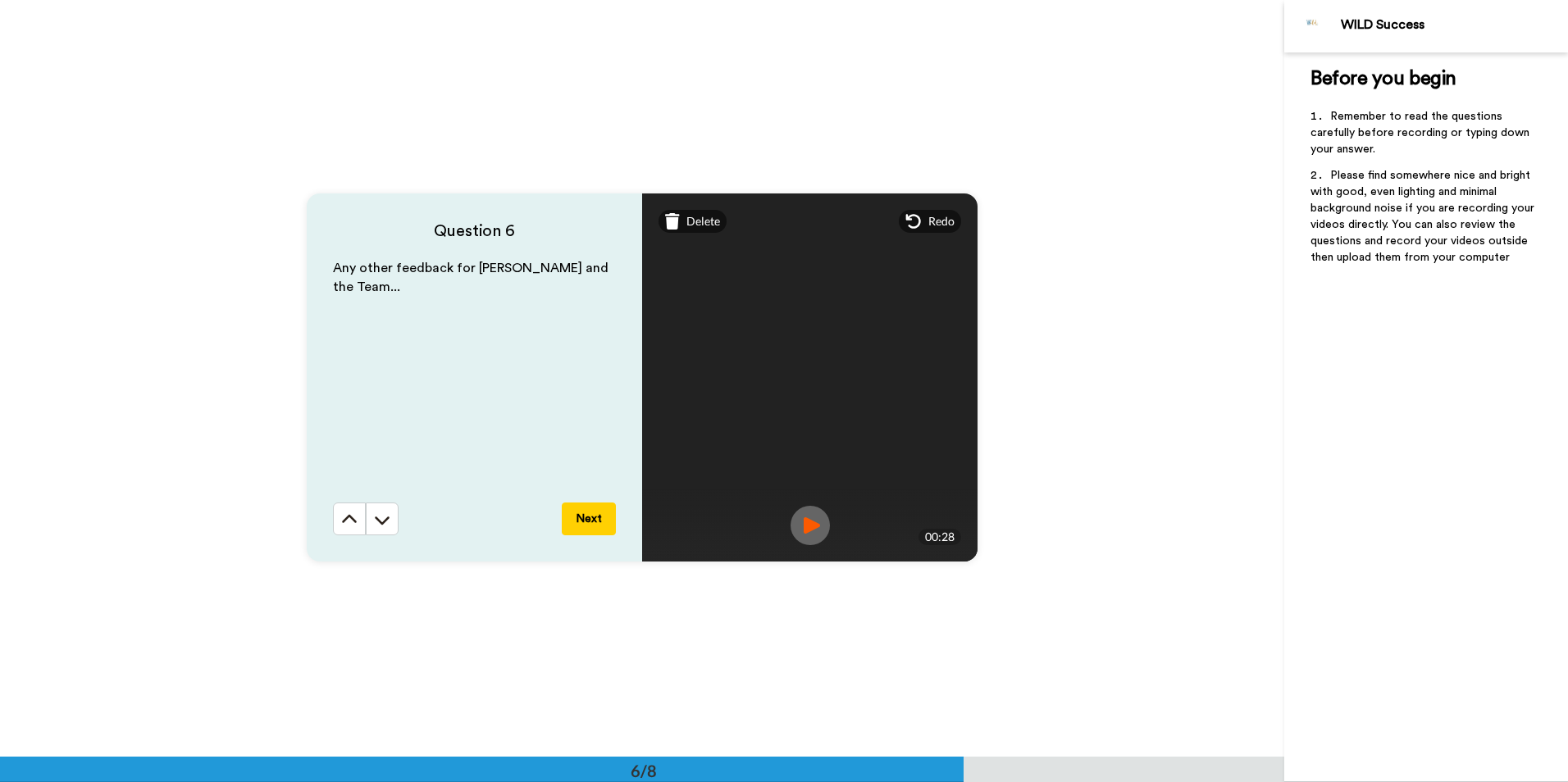
click at [596, 518] on button "Next" at bounding box center [589, 519] width 54 height 33
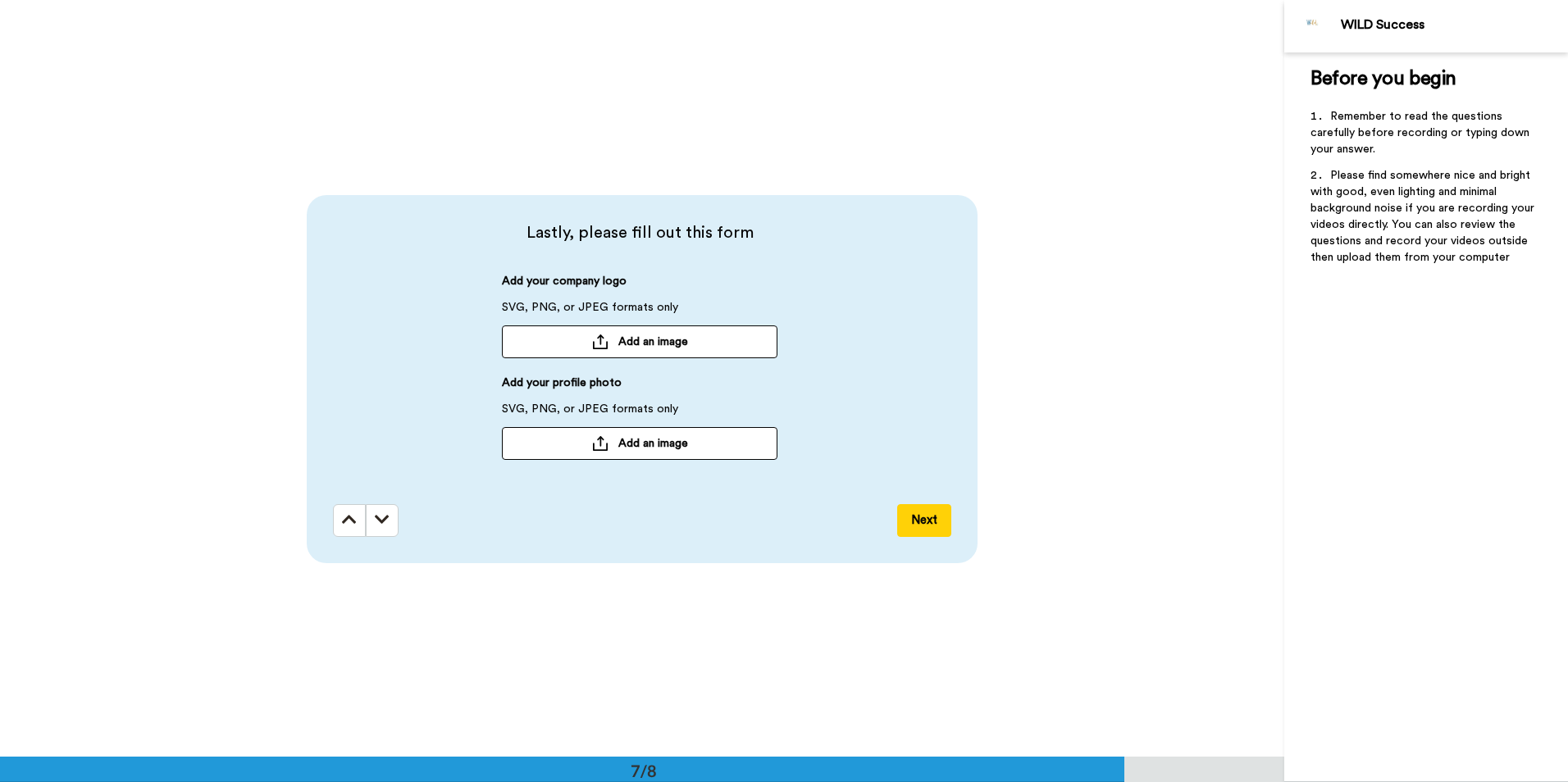
scroll to position [4542, 0]
click at [924, 528] on button "Next" at bounding box center [925, 519] width 54 height 33
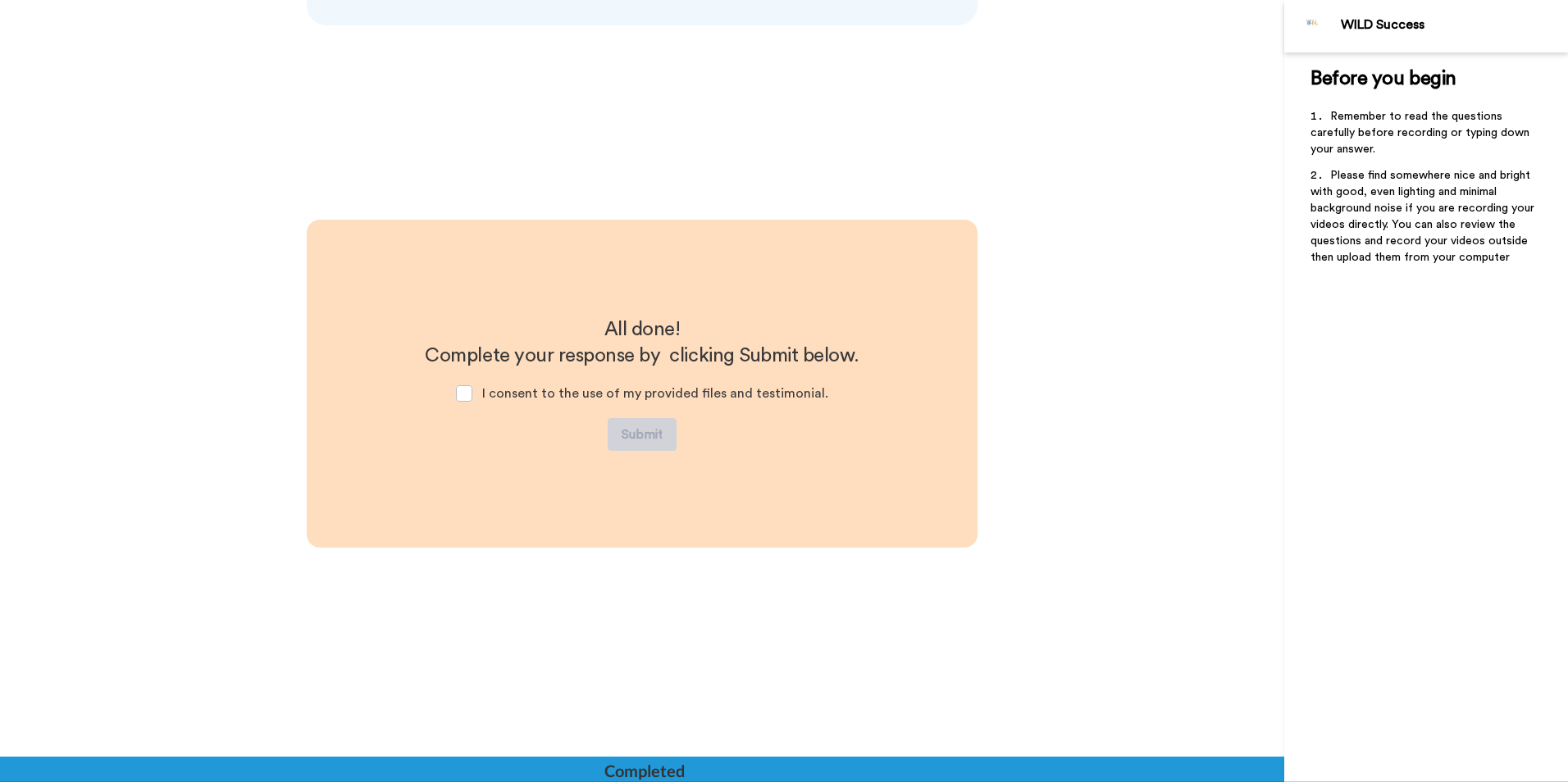
scroll to position [5084, 0]
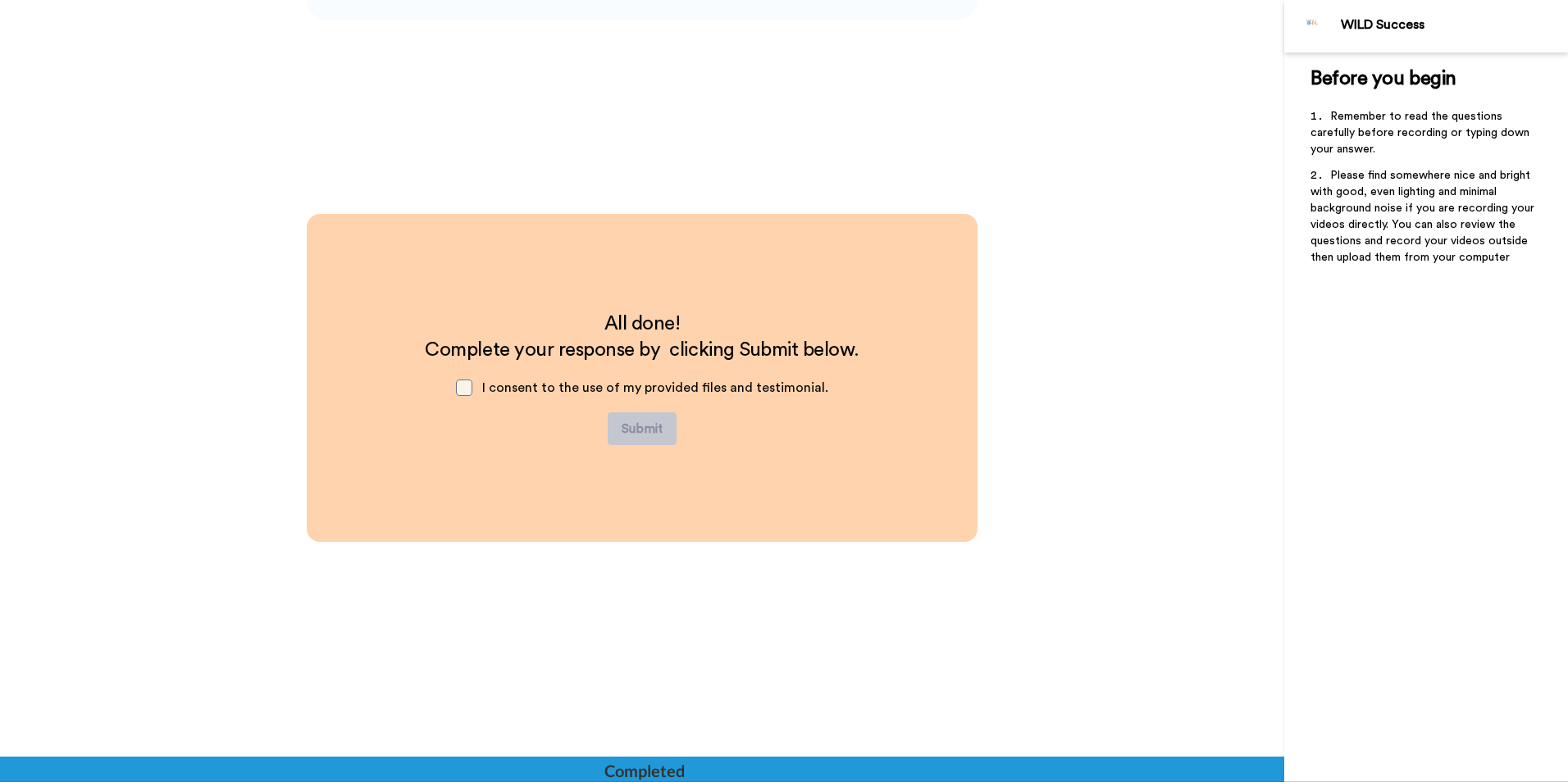
click at [464, 383] on span at bounding box center [463, 387] width 16 height 16
click at [624, 414] on button "Submit" at bounding box center [641, 429] width 68 height 33
